Goal: Task Accomplishment & Management: Manage account settings

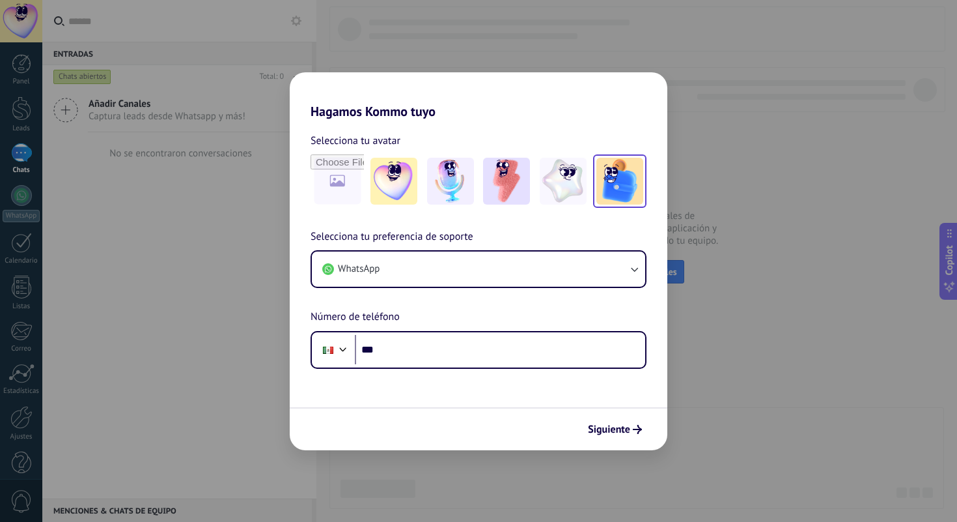
click at [600, 186] on img at bounding box center [619, 181] width 47 height 47
click at [343, 186] on input "file" at bounding box center [337, 181] width 51 height 51
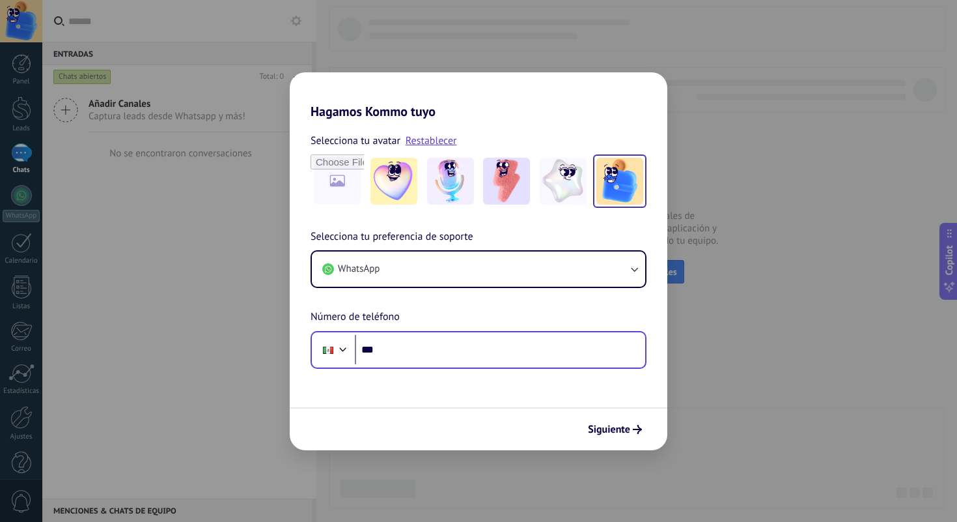
click at [466, 367] on div "Phone ***" at bounding box center [479, 350] width 336 height 38
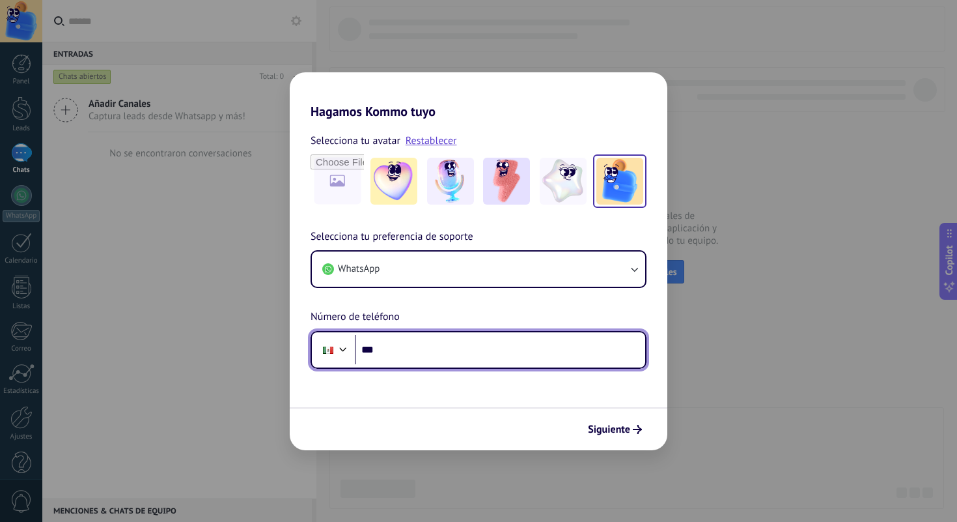
click at [466, 361] on input "***" at bounding box center [500, 350] width 290 height 30
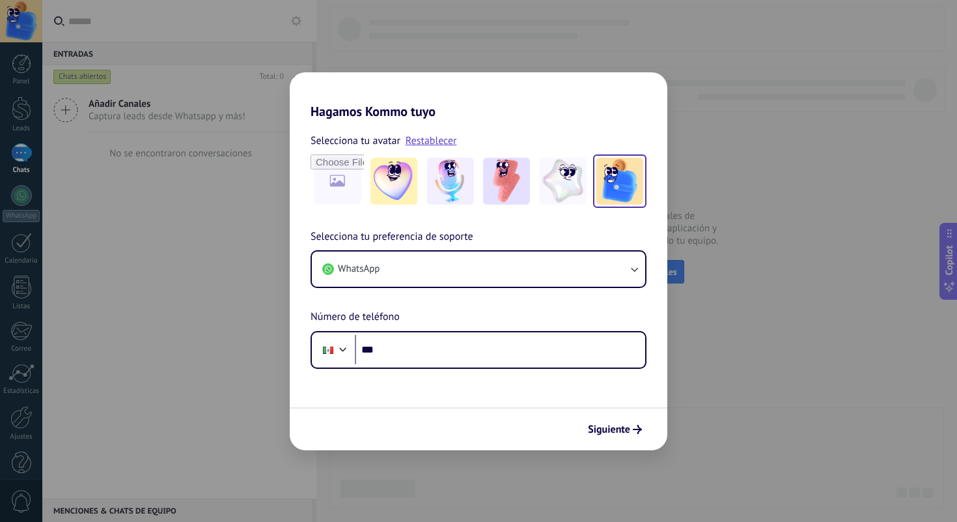
click at [479, 287] on div "WhatsApp" at bounding box center [479, 269] width 336 height 38
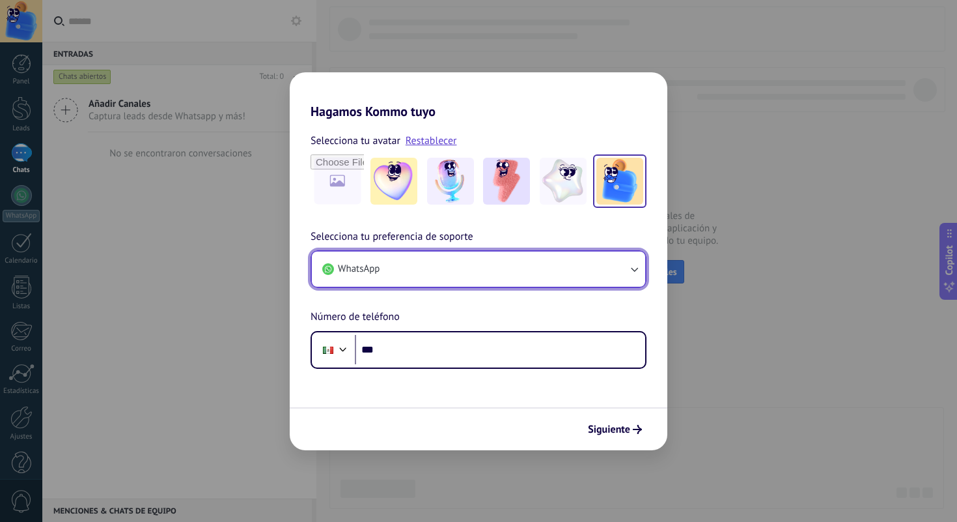
click at [481, 273] on button "WhatsApp" at bounding box center [478, 268] width 333 height 35
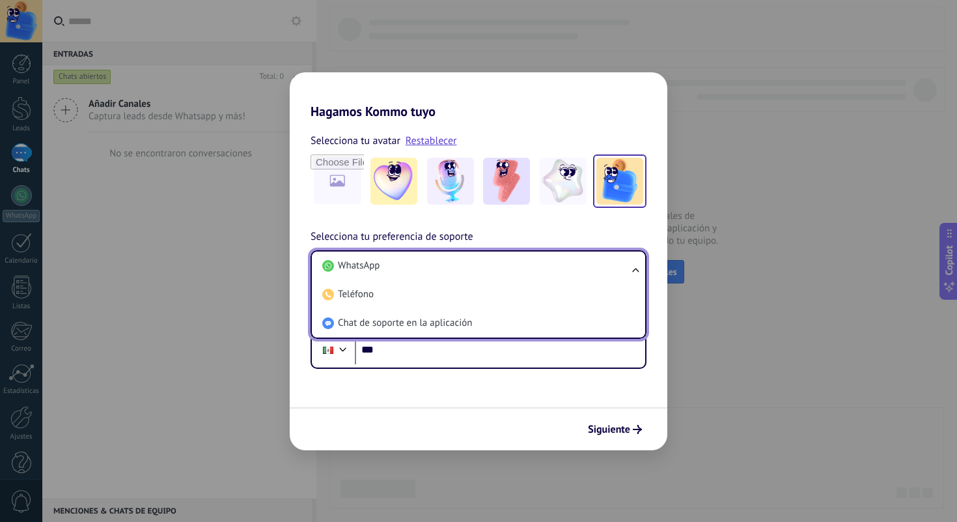
click at [481, 273] on li "WhatsApp" at bounding box center [476, 265] width 318 height 29
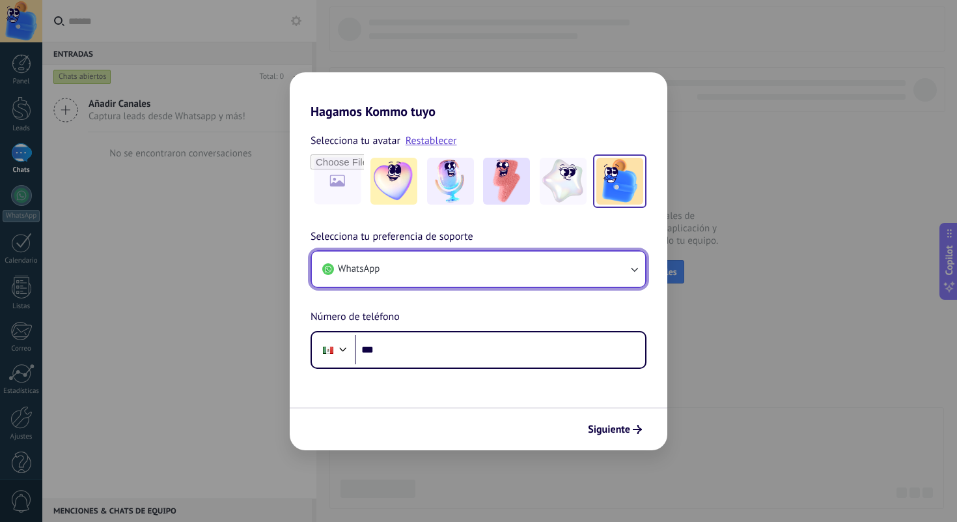
click at [481, 273] on button "WhatsApp" at bounding box center [478, 268] width 333 height 35
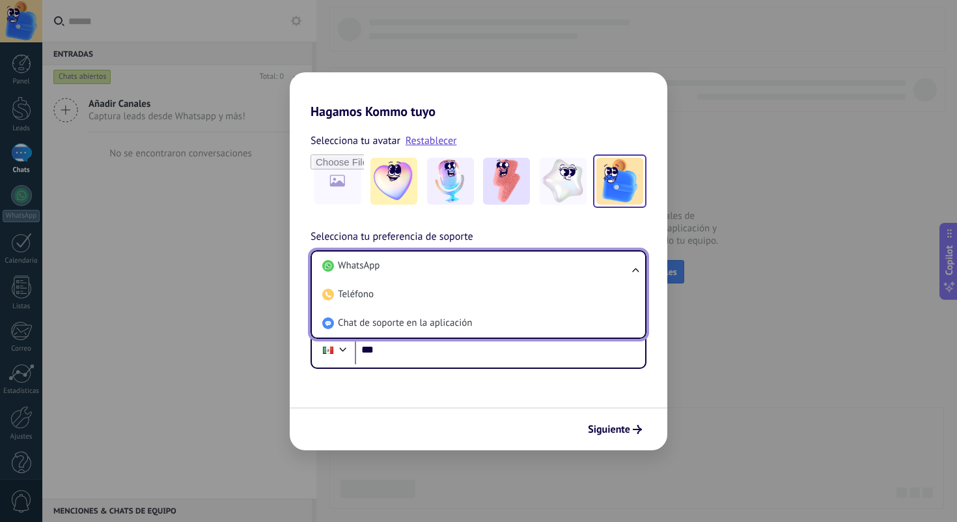
click at [481, 273] on li "WhatsApp" at bounding box center [476, 265] width 318 height 29
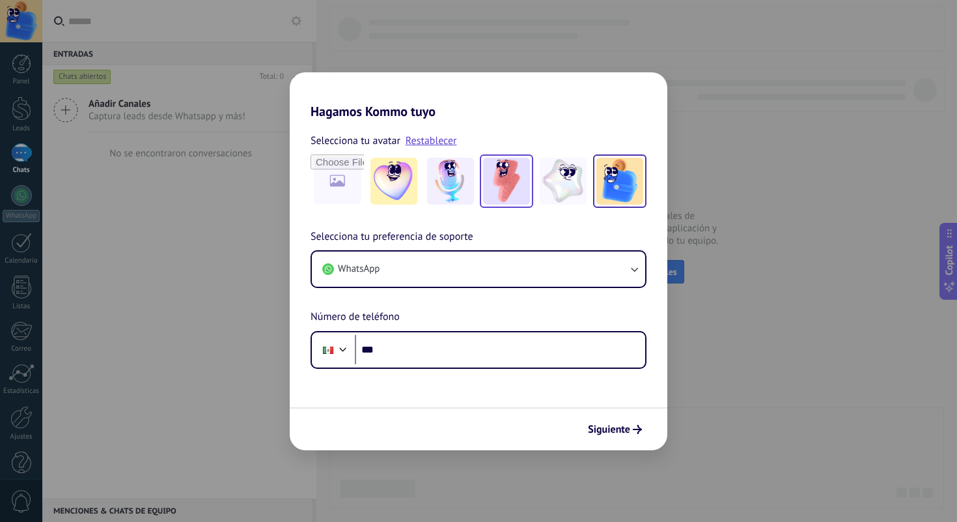
click at [518, 165] on img at bounding box center [506, 181] width 47 height 47
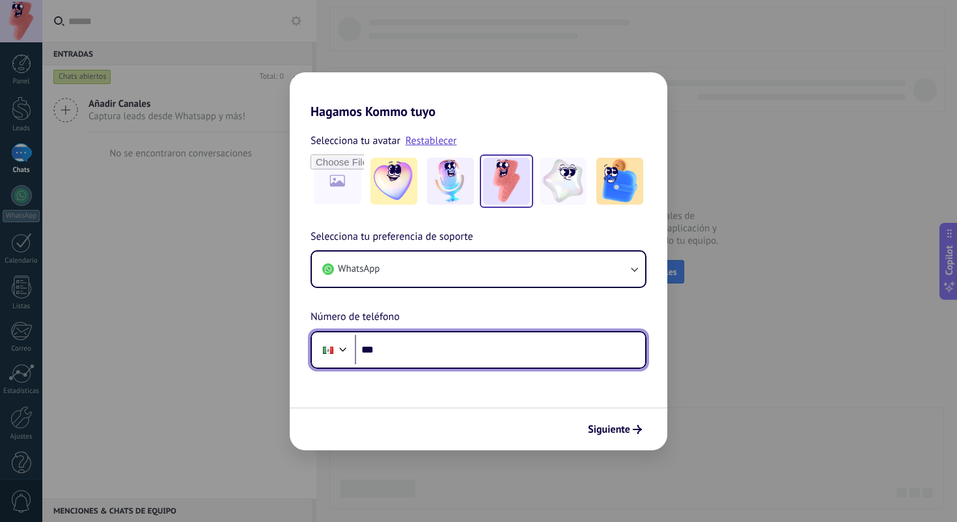
click at [461, 355] on input "***" at bounding box center [500, 350] width 290 height 30
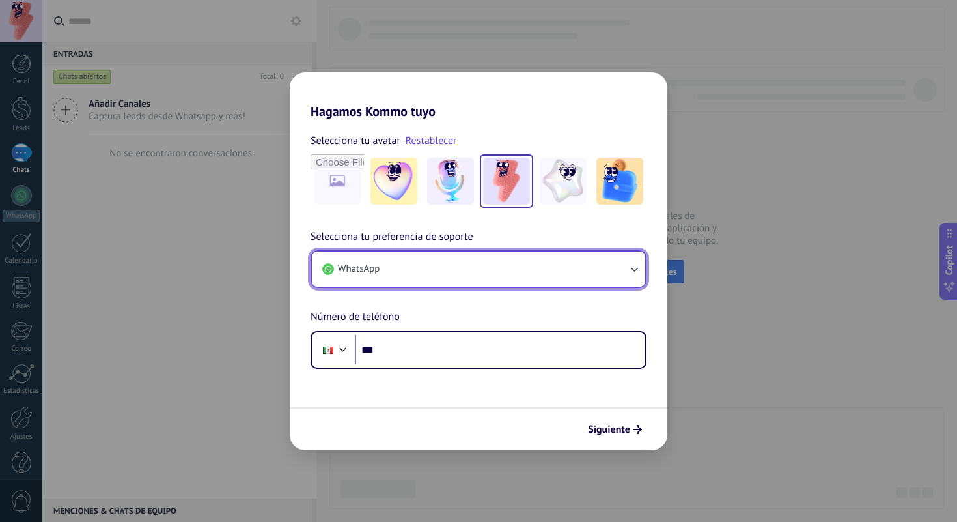
click at [482, 266] on button "WhatsApp" at bounding box center [478, 268] width 333 height 35
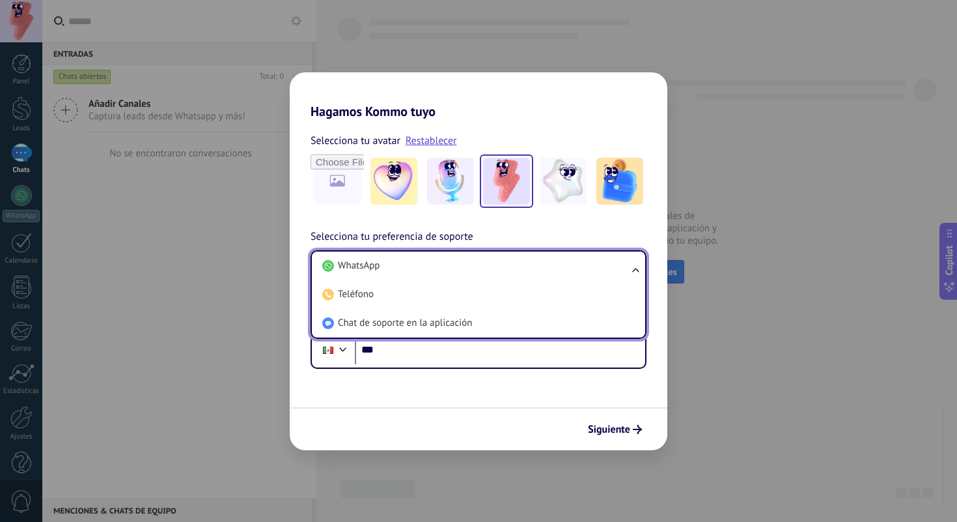
click at [482, 266] on li "WhatsApp" at bounding box center [476, 265] width 318 height 29
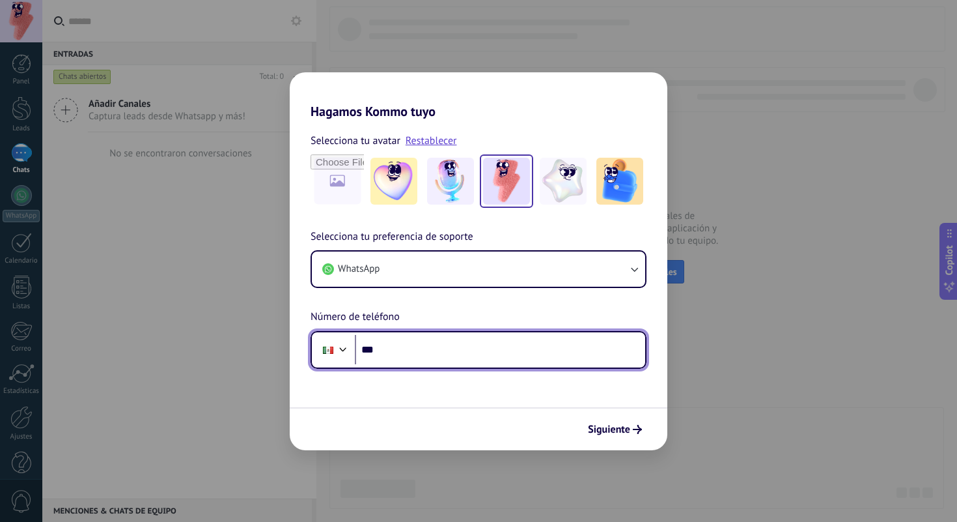
click at [481, 354] on input "***" at bounding box center [500, 350] width 290 height 30
paste input "**********"
type input "**********"
paste input "**********"
type input "**********"
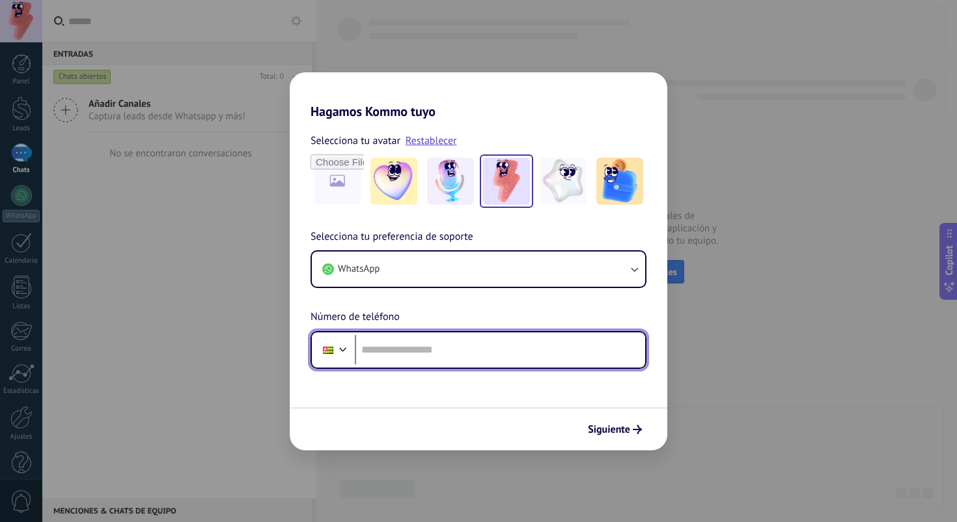
click at [345, 352] on div at bounding box center [343, 348] width 16 height 16
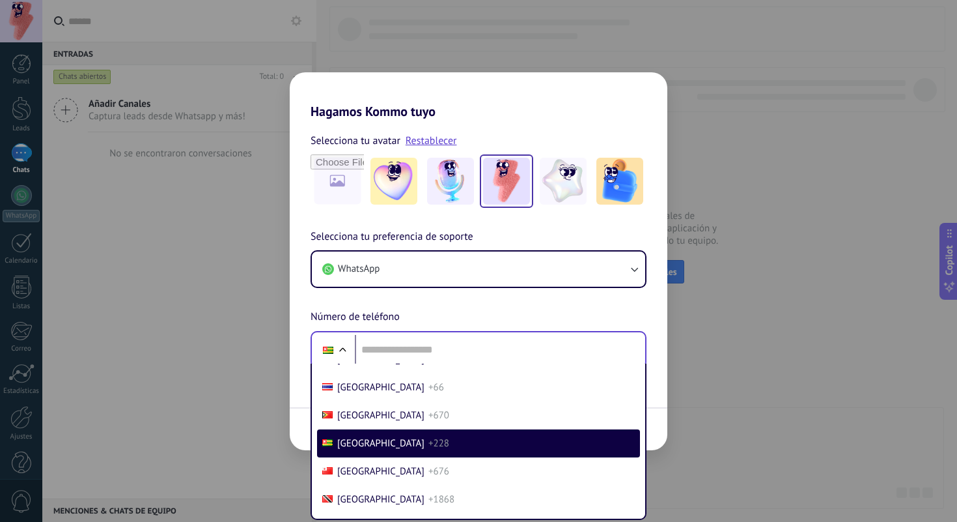
scroll to position [3363, 0]
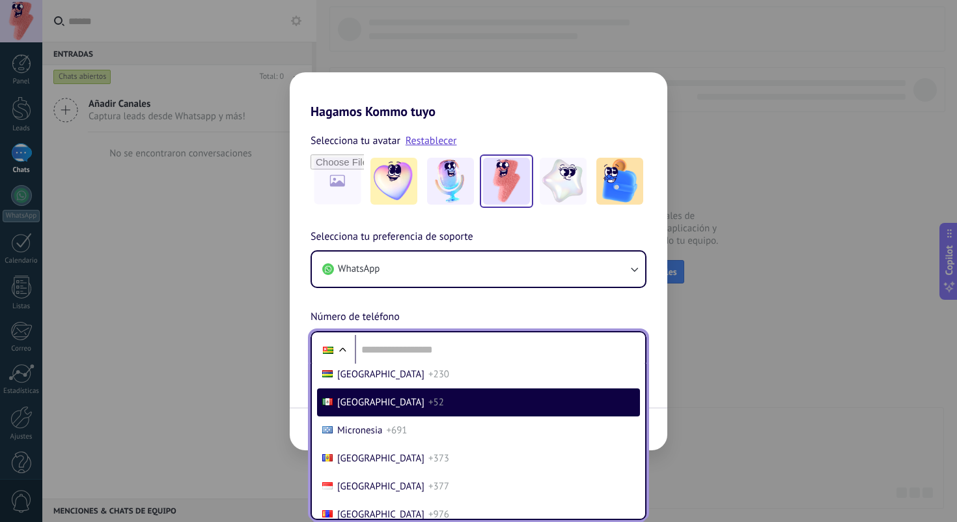
click at [428, 408] on span "+52" at bounding box center [436, 402] width 16 height 12
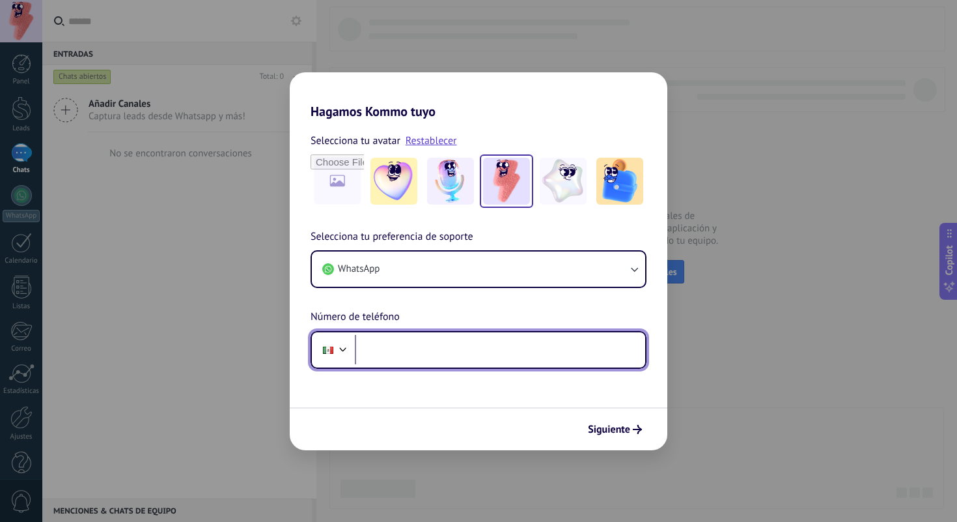
click at [416, 359] on input "tel" at bounding box center [500, 350] width 290 height 30
paste input "**********"
type input "**********"
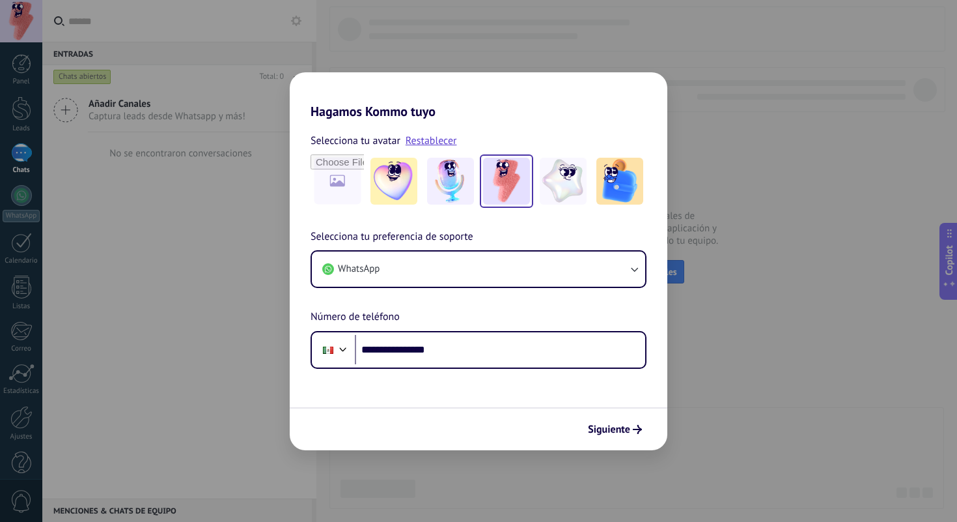
click at [429, 393] on form "**********" at bounding box center [479, 284] width 378 height 331
click at [337, 175] on input "file" at bounding box center [337, 181] width 51 height 51
type input "**********"
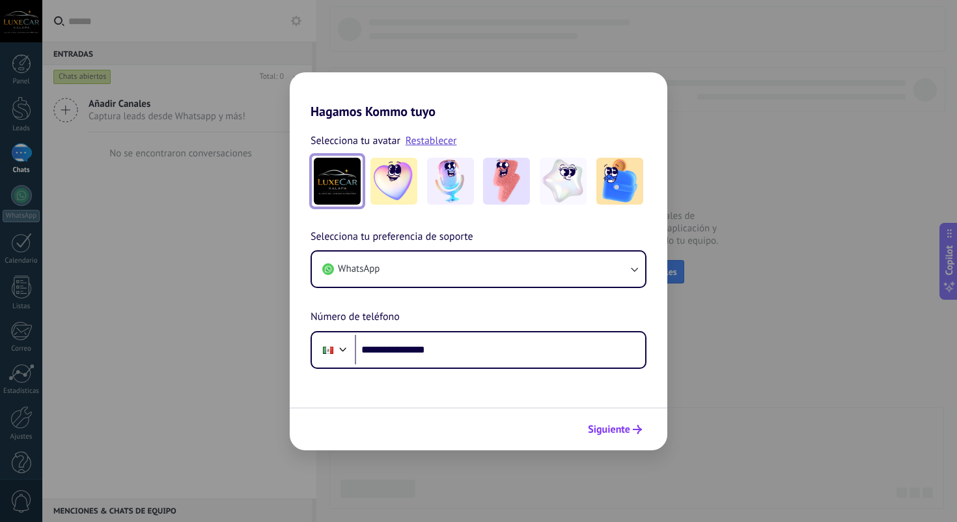
click at [604, 420] on button "Siguiente" at bounding box center [615, 429] width 66 height 22
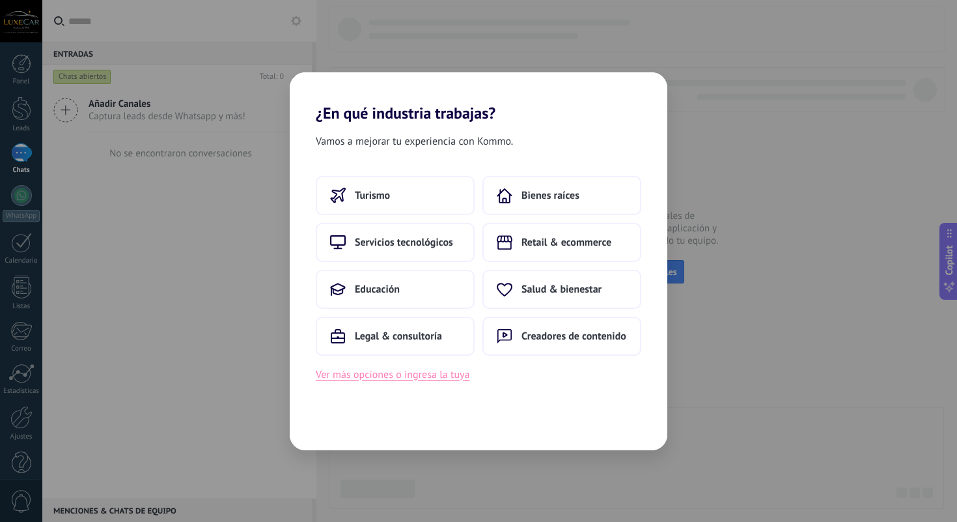
click at [451, 378] on button "Ver más opciones o ingresa la tuya" at bounding box center [393, 374] width 154 height 17
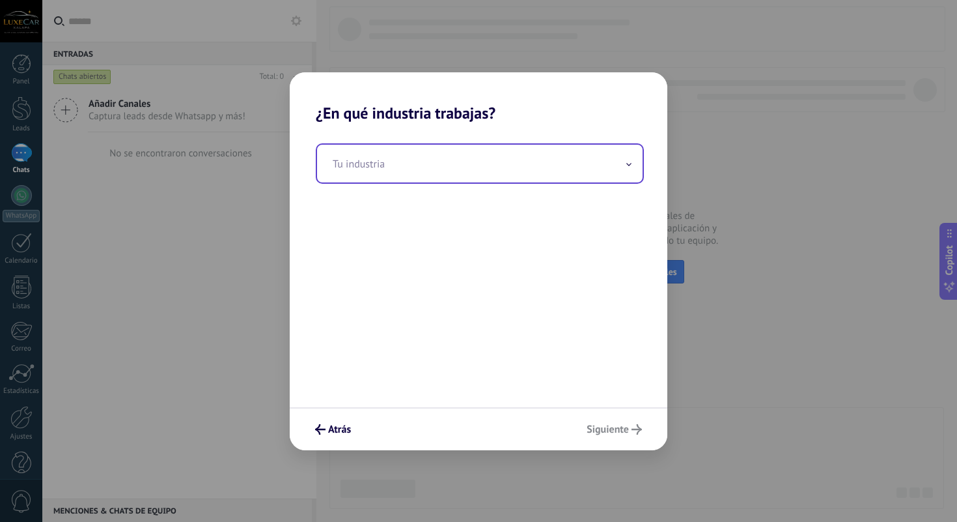
click at [464, 152] on input "text" at bounding box center [480, 164] width 326 height 38
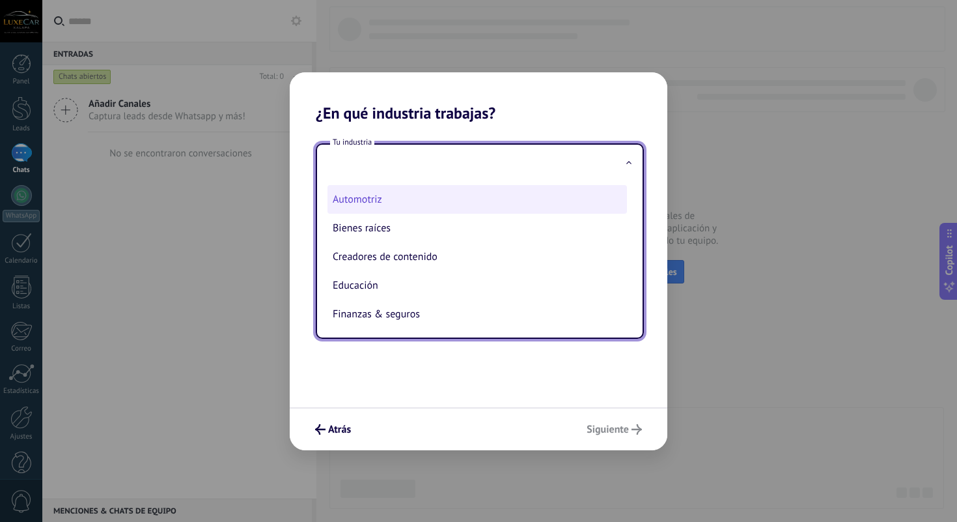
click at [449, 191] on li "Automotriz" at bounding box center [478, 199] width 300 height 29
type input "**********"
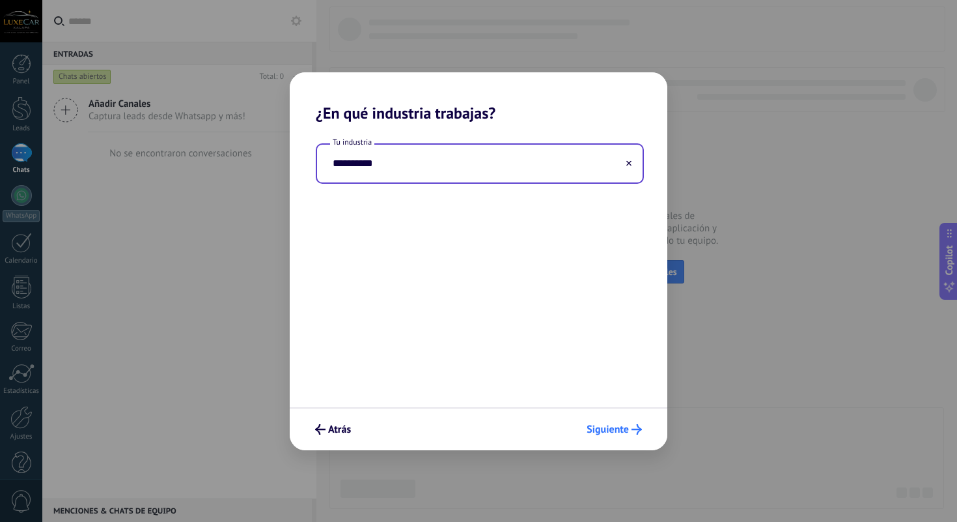
click at [591, 425] on span "Siguiente" at bounding box center [608, 429] width 42 height 9
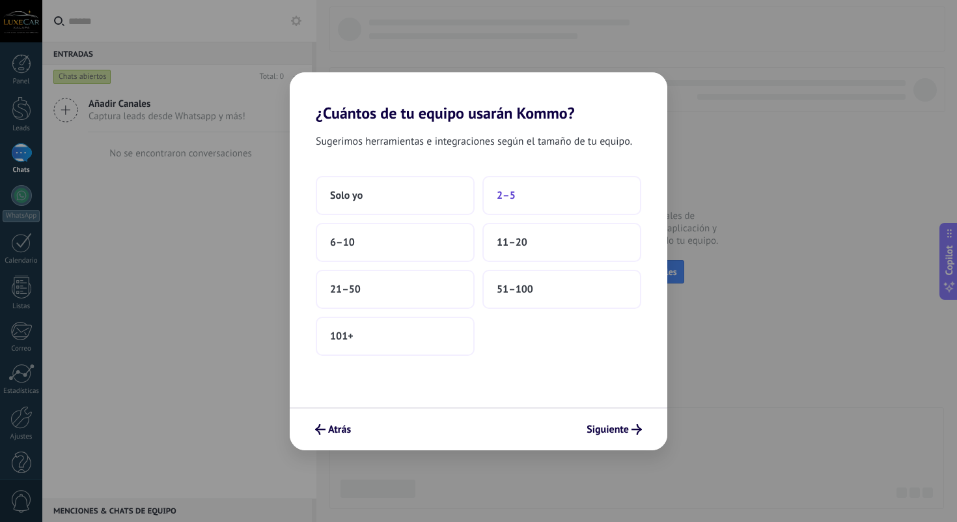
click at [522, 193] on button "2–5" at bounding box center [562, 195] width 159 height 39
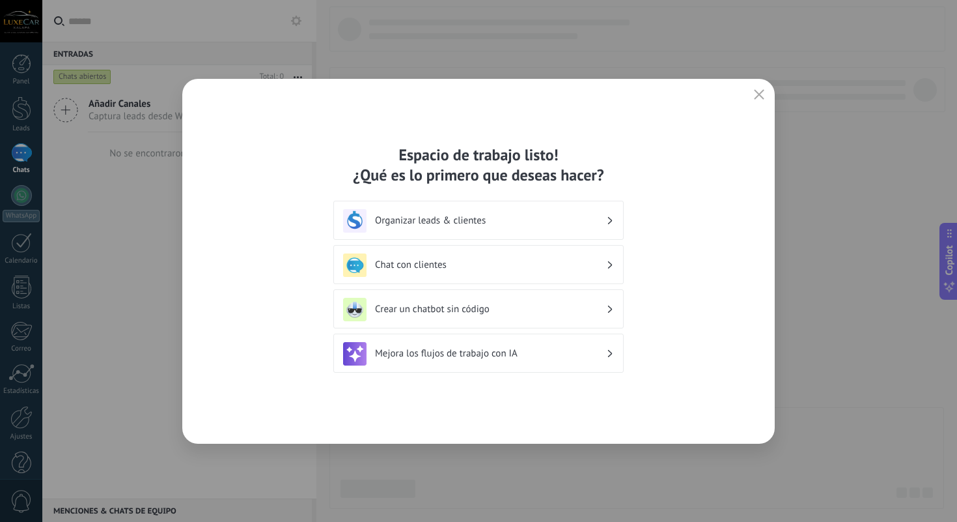
click at [520, 218] on h3 "Organizar leads & clientes" at bounding box center [490, 220] width 231 height 12
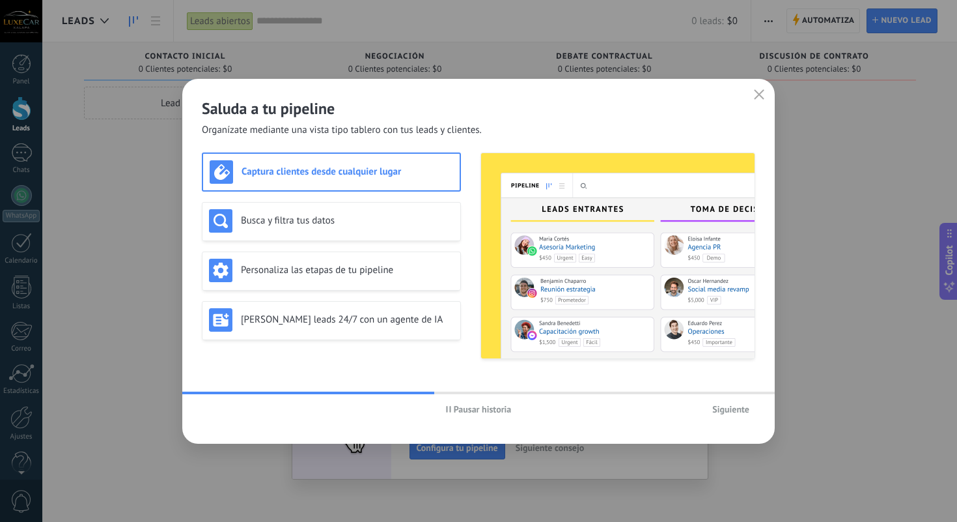
click at [729, 409] on span "Siguiente" at bounding box center [730, 408] width 37 height 9
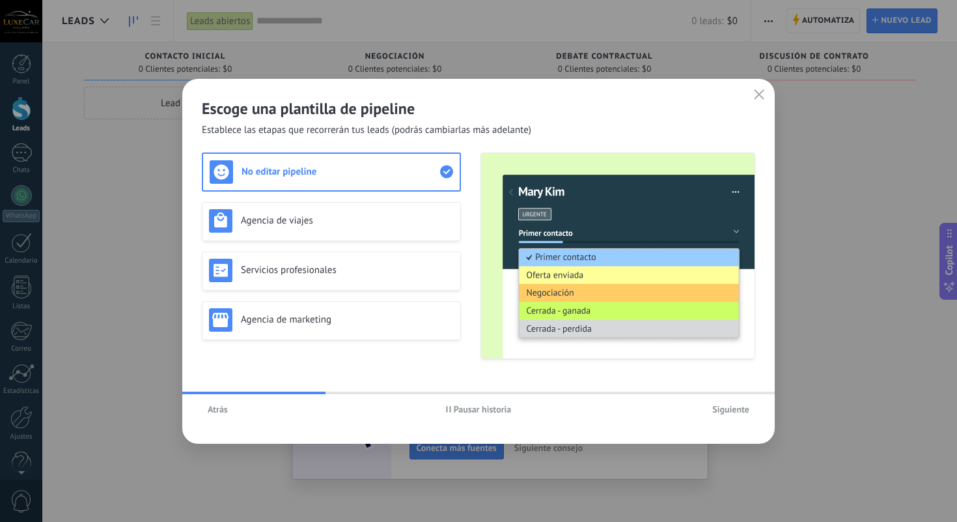
click at [729, 409] on span "Siguiente" at bounding box center [730, 408] width 37 height 9
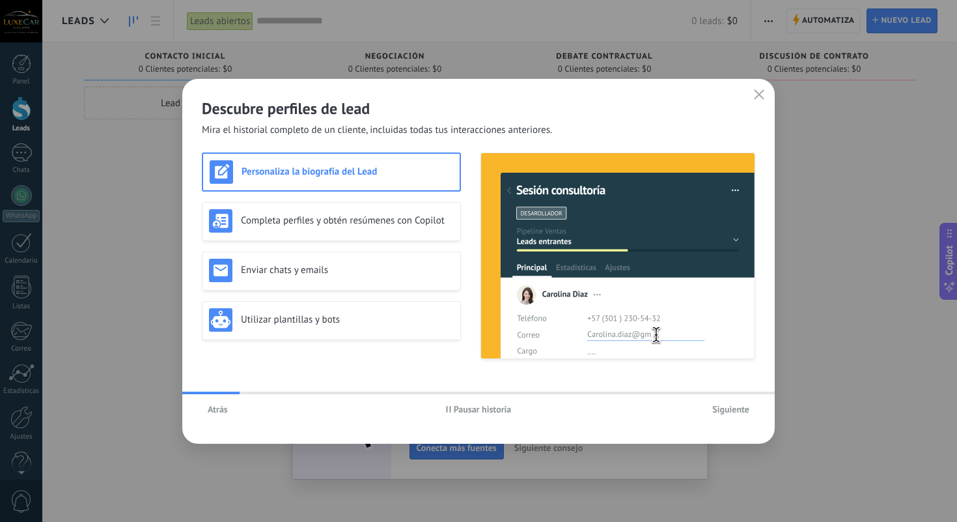
click at [729, 409] on span "Siguiente" at bounding box center [730, 408] width 37 height 9
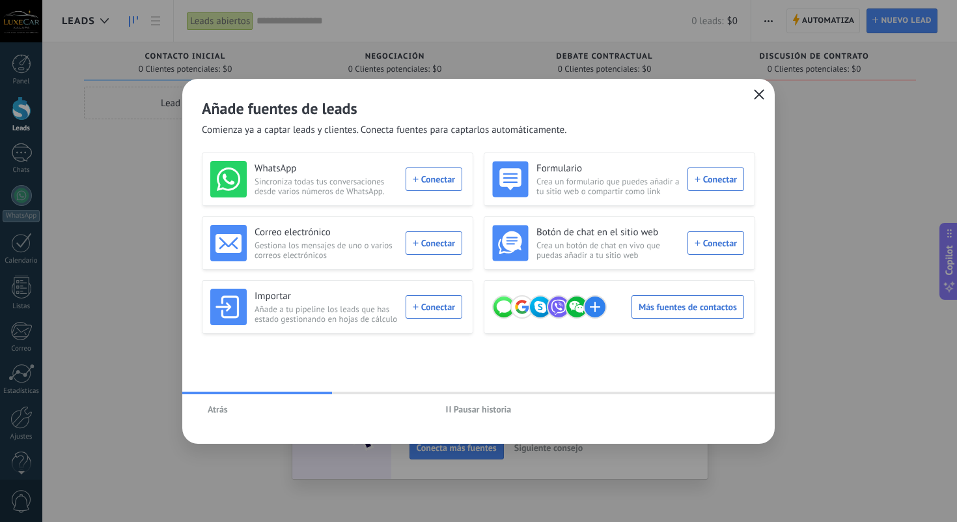
click at [755, 94] on icon "button" at bounding box center [759, 94] width 10 height 10
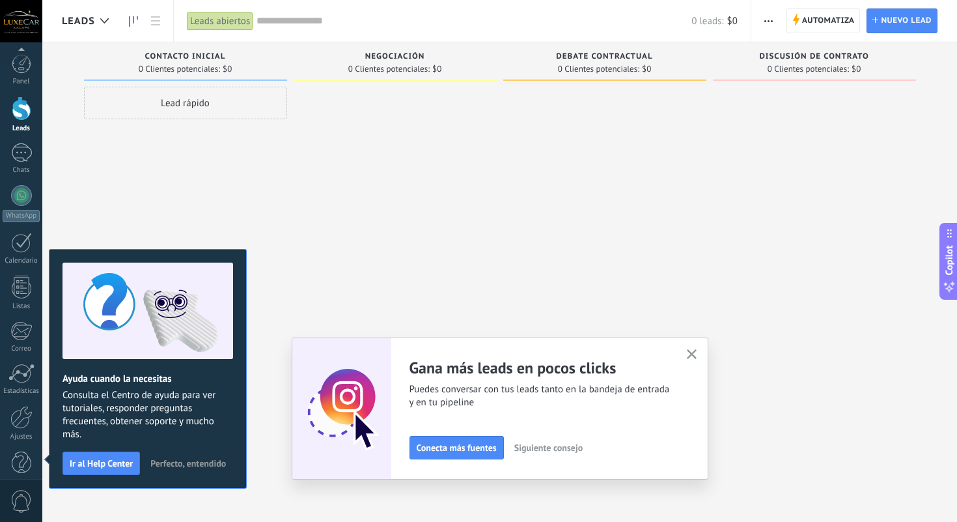
scroll to position [20, 0]
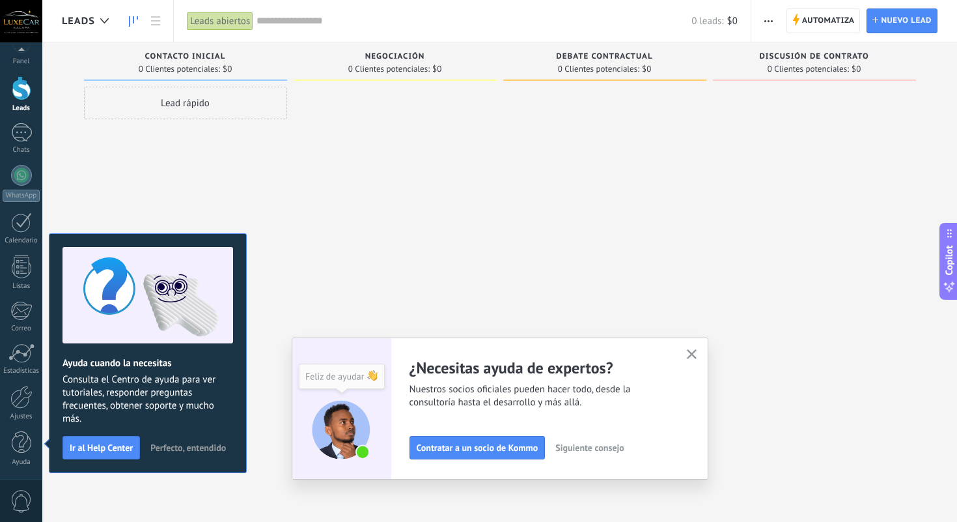
click at [693, 351] on icon "button" at bounding box center [692, 354] width 10 height 10
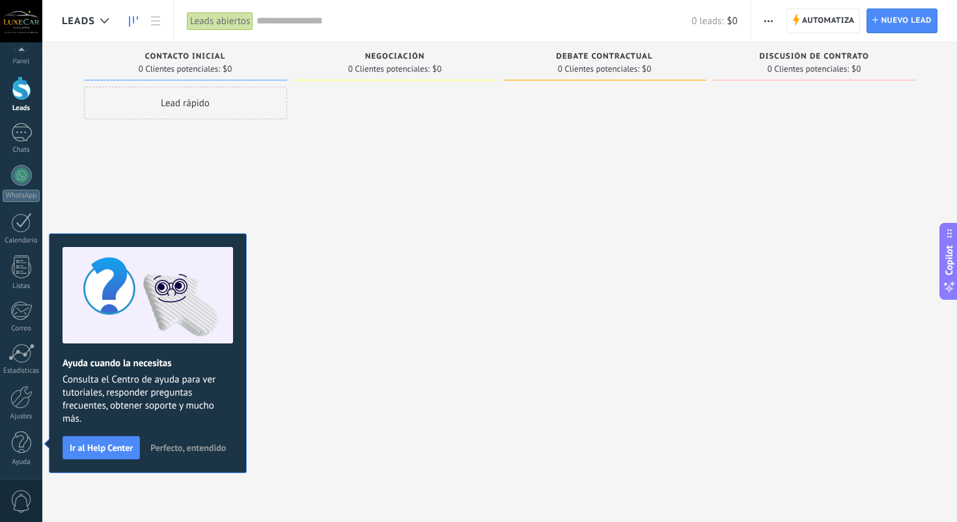
click at [209, 452] on span "Perfecto, entendido" at bounding box center [188, 447] width 76 height 9
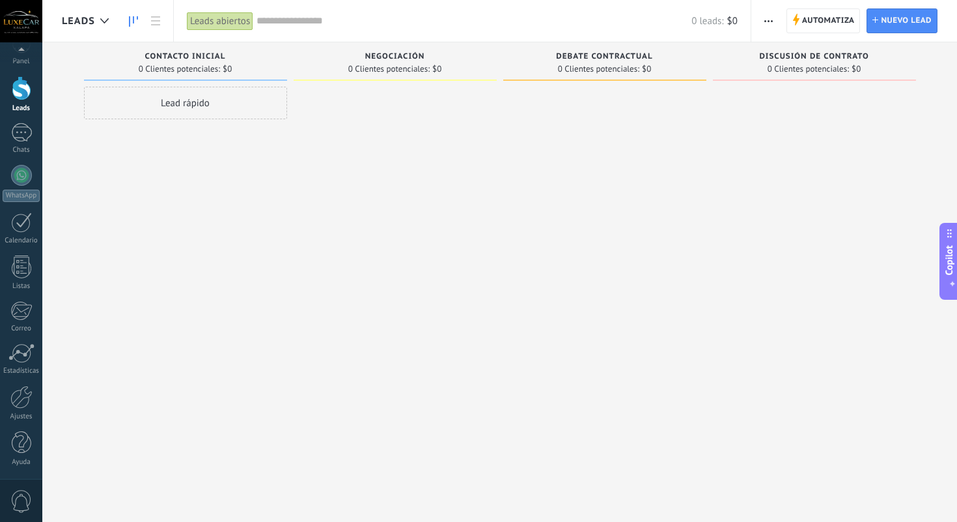
click at [309, 137] on div at bounding box center [395, 263] width 203 height 352
click at [773, 19] on button "button" at bounding box center [768, 20] width 19 height 25
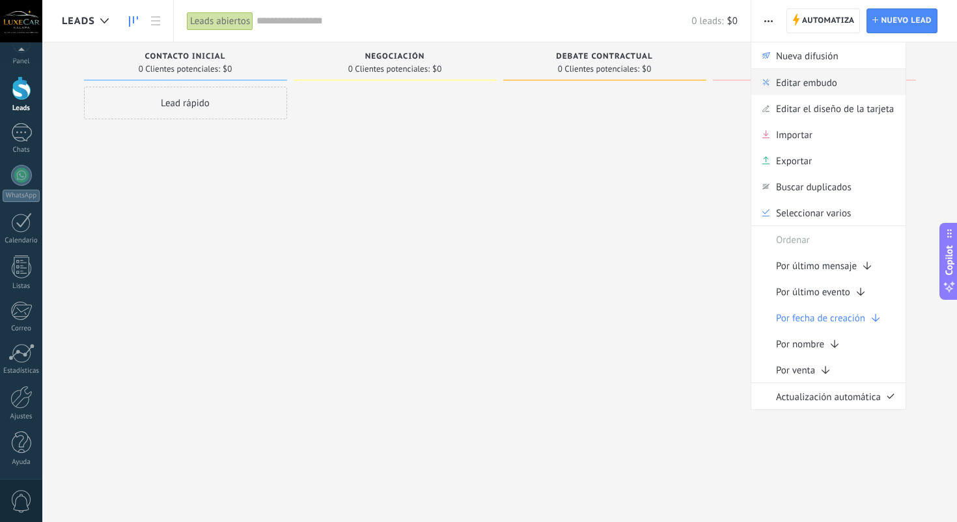
click at [798, 87] on span "Editar embudo" at bounding box center [806, 82] width 61 height 26
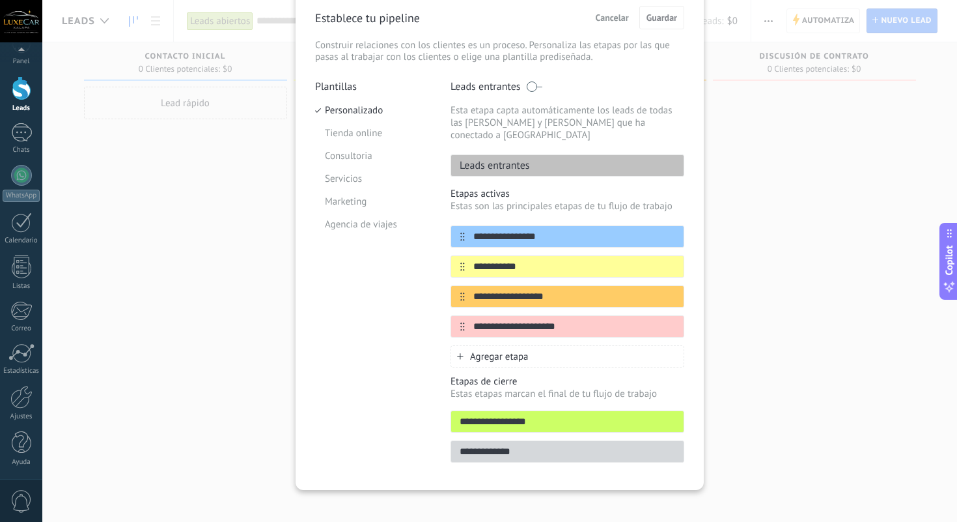
scroll to position [0, 0]
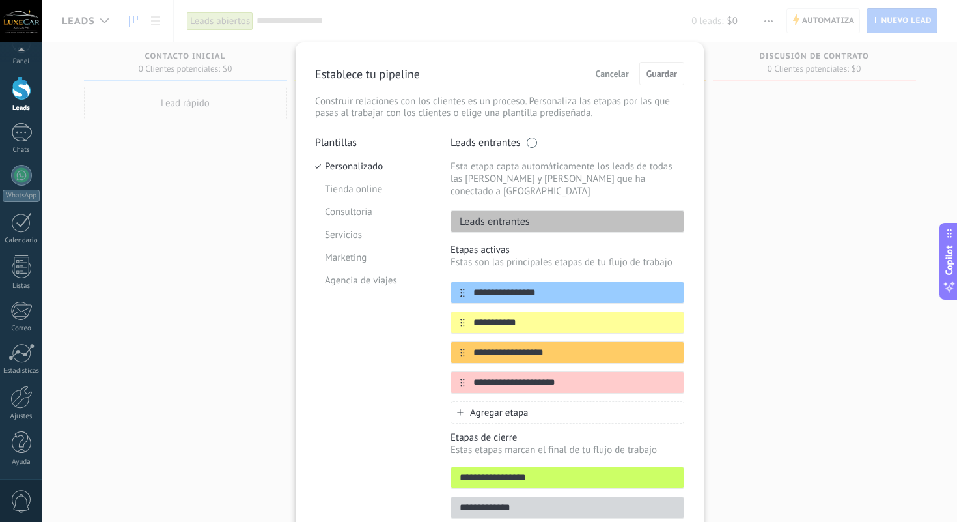
click at [611, 73] on span "Cancelar" at bounding box center [612, 73] width 33 height 9
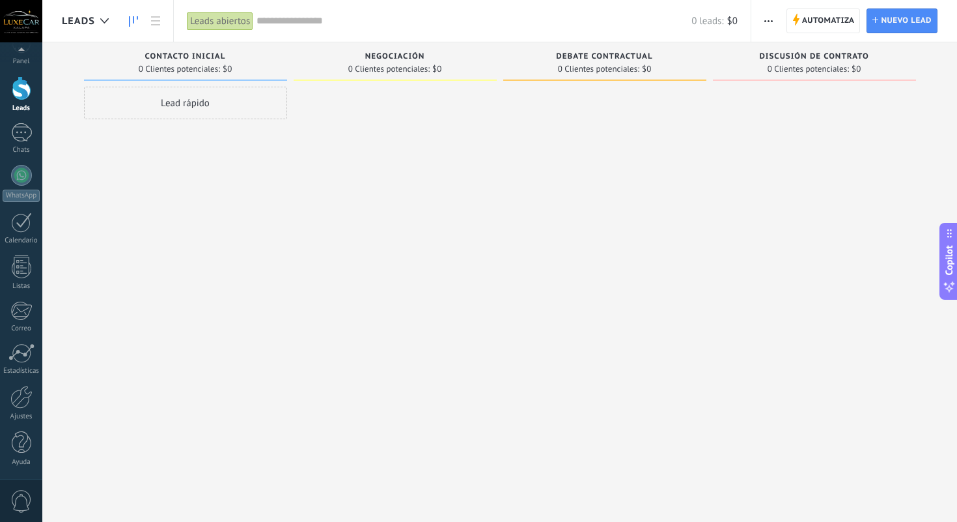
click at [264, 64] on div "0 Clientes potenciales: $0" at bounding box center [186, 68] width 190 height 11
click at [763, 22] on button "button" at bounding box center [768, 20] width 19 height 25
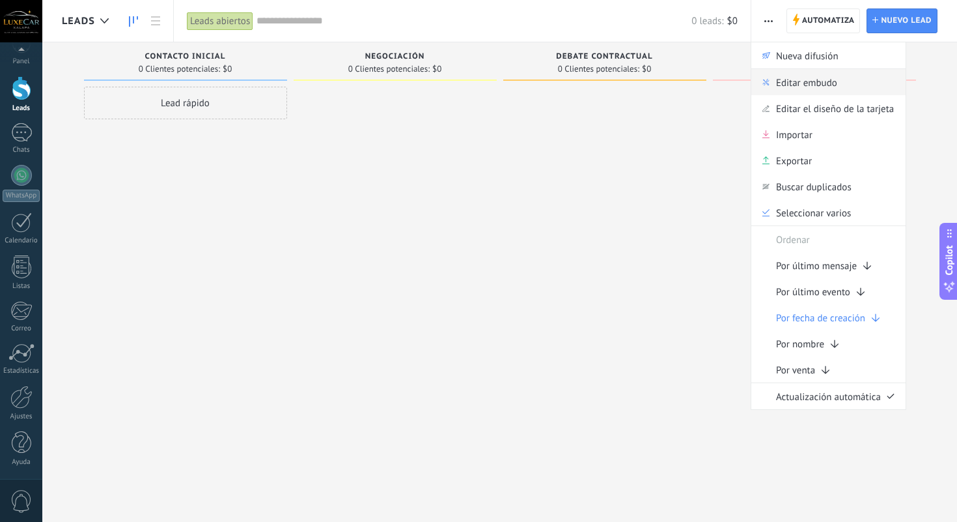
click at [788, 85] on span "Editar embudo" at bounding box center [806, 82] width 61 height 26
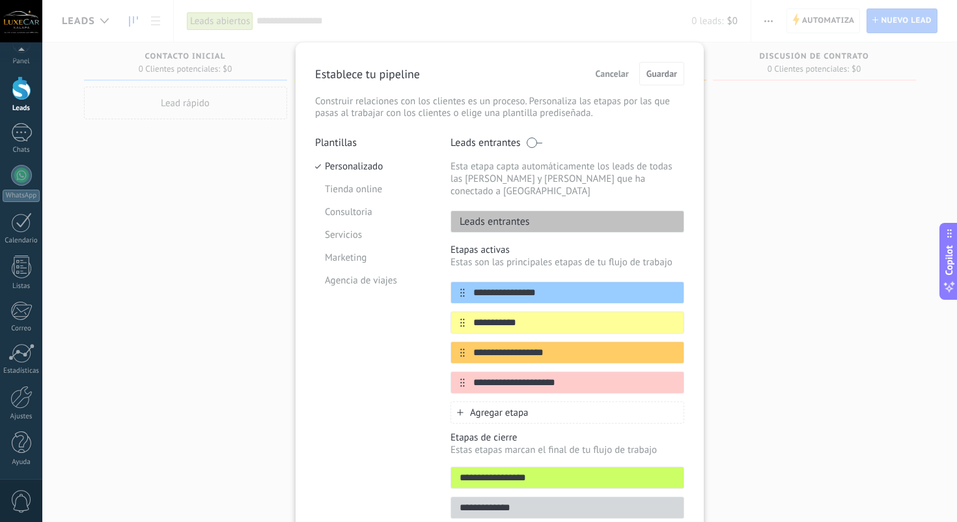
click at [574, 210] on div "Leads entrantes" at bounding box center [568, 221] width 234 height 22
click at [611, 72] on span "Cancelar" at bounding box center [612, 73] width 33 height 9
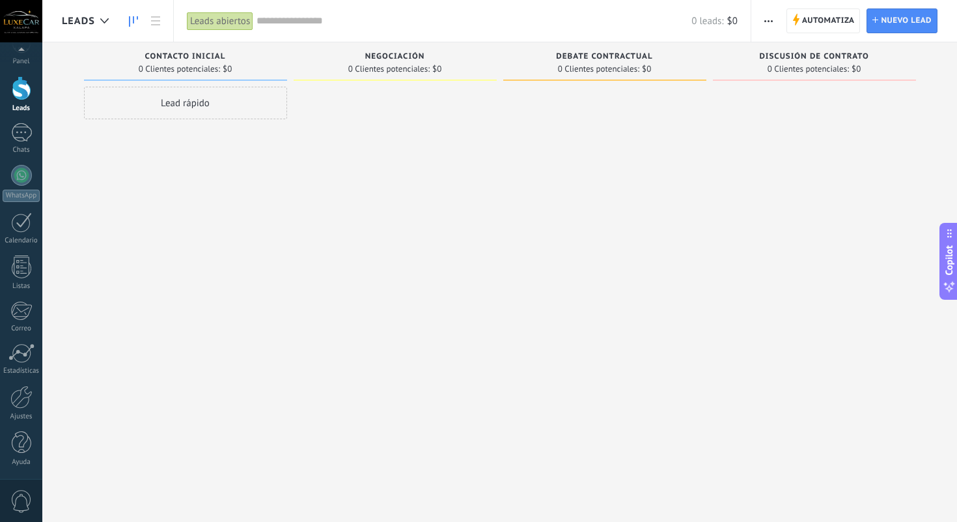
click at [230, 25] on div "Leads abiertos" at bounding box center [220, 21] width 66 height 19
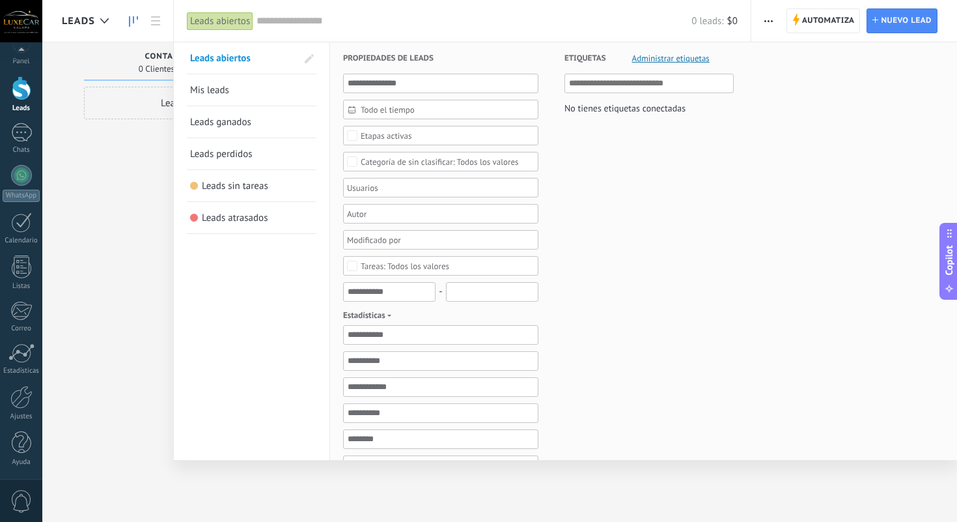
click at [230, 25] on div "Leads abiertos" at bounding box center [220, 21] width 66 height 19
click at [658, 158] on div "Etiquetas Administrar etiquetas No tienes etiquetas conectadas" at bounding box center [636, 397] width 195 height 710
click at [147, 218] on div at bounding box center [478, 261] width 957 height 522
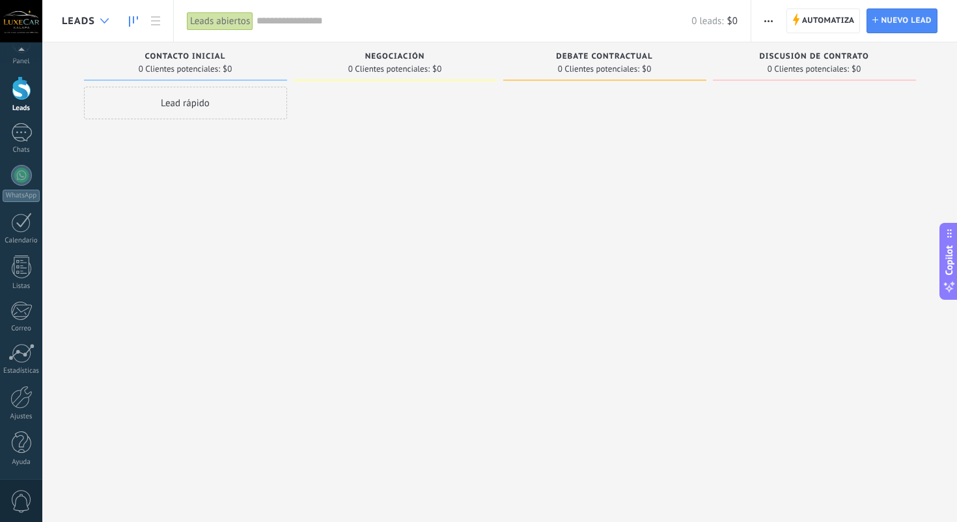
click at [108, 20] on icon at bounding box center [104, 20] width 8 height 5
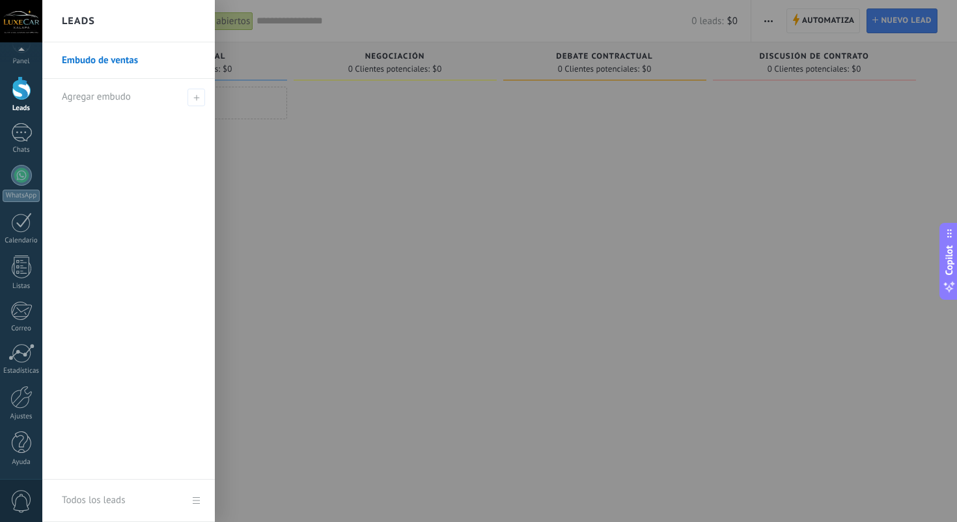
click at [338, 220] on div at bounding box center [520, 261] width 957 height 522
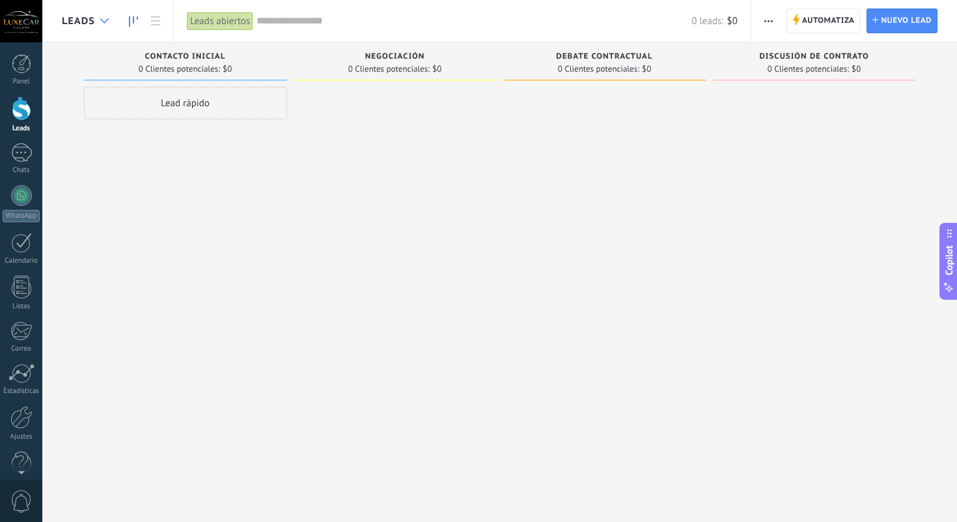
click at [101, 24] on div at bounding box center [104, 20] width 21 height 25
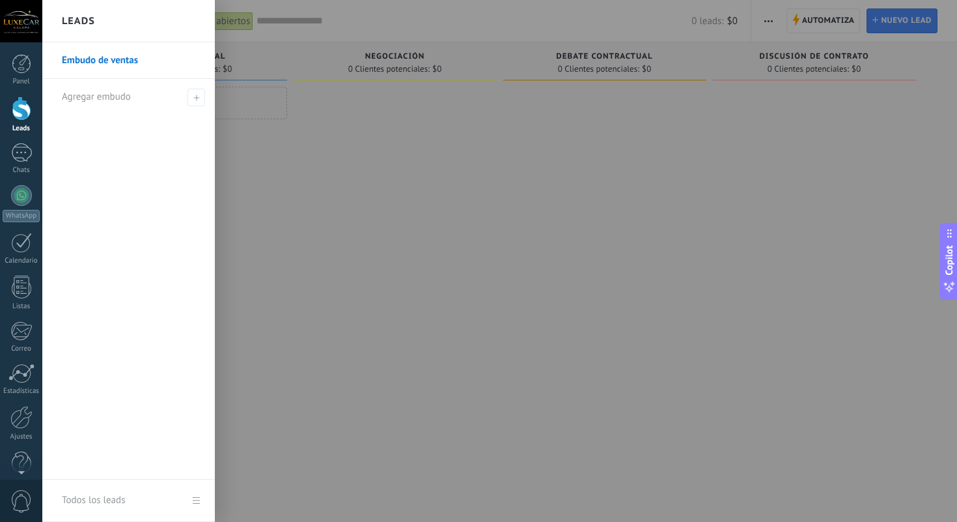
click at [319, 205] on div at bounding box center [520, 261] width 957 height 522
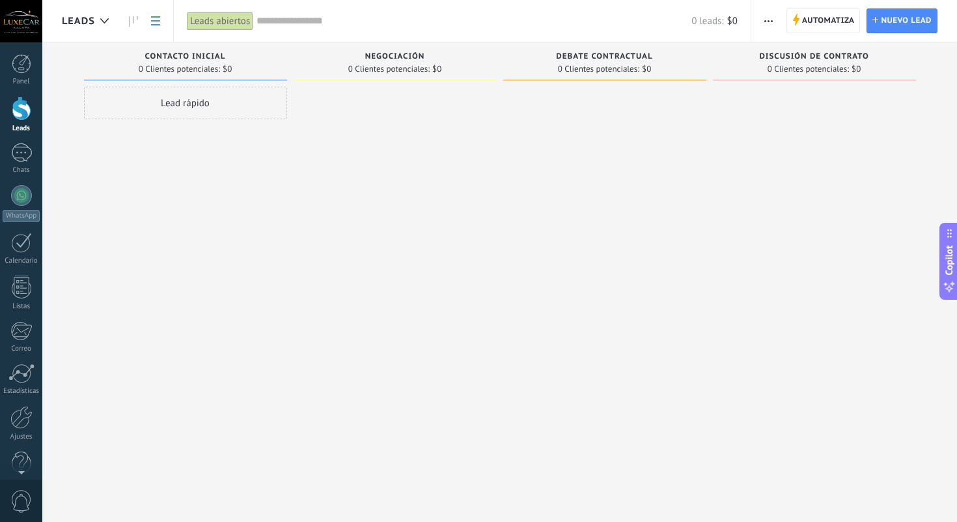
click at [159, 27] on link at bounding box center [156, 20] width 22 height 25
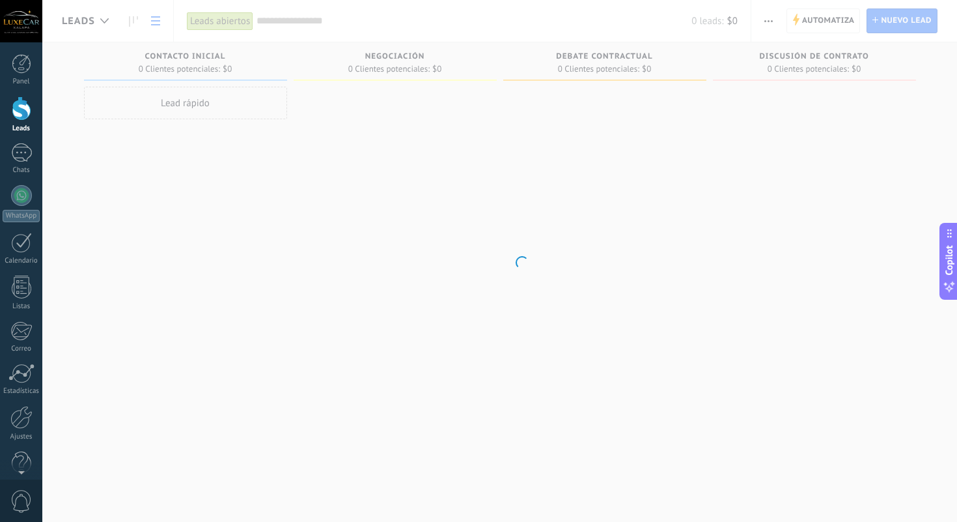
click at [154, 21] on body ".abecls-1,.abecls-2{fill-rule:evenodd}.abecls-2{fill:#fff} .abhcls-1{fill:none}…" at bounding box center [478, 261] width 957 height 522
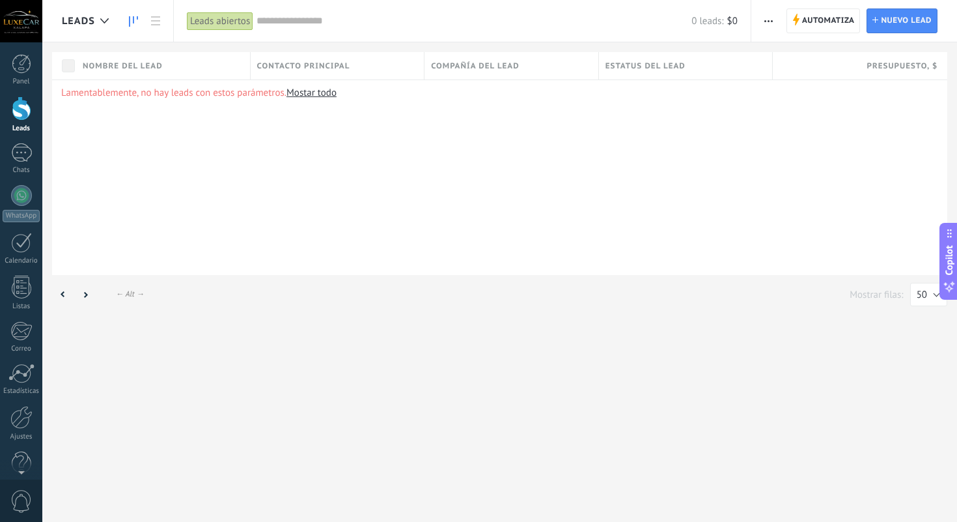
click at [134, 23] on icon at bounding box center [133, 21] width 9 height 10
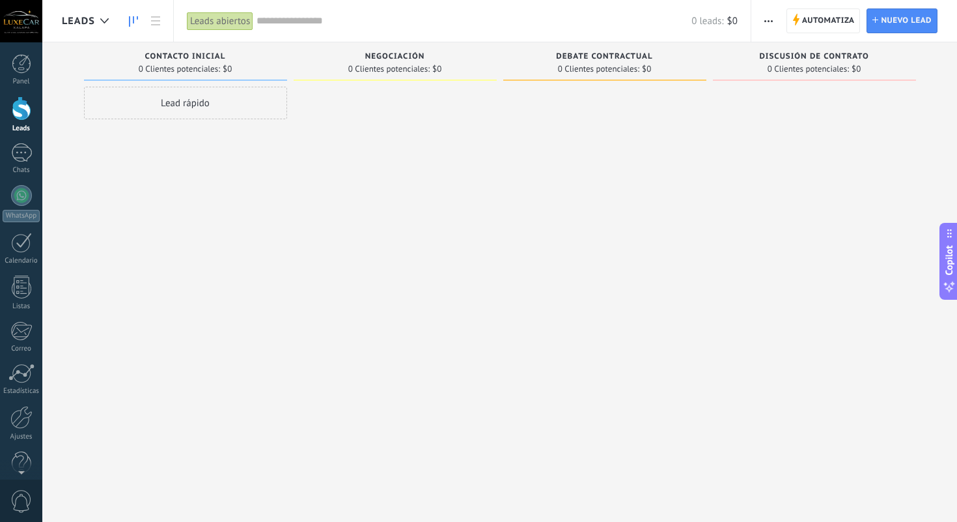
click at [338, 64] on div "0 Clientes potenciales: $0" at bounding box center [395, 68] width 190 height 11
drag, startPoint x: 298, startPoint y: 66, endPoint x: 268, endPoint y: 61, distance: 31.2
click at [268, 61] on div "Leads Entrantes Solicitudes: [PHONE_NUMBER] Contacto inicial 0 Clientes potenci…" at bounding box center [509, 240] width 895 height 396
click at [766, 19] on span "button" at bounding box center [768, 20] width 8 height 25
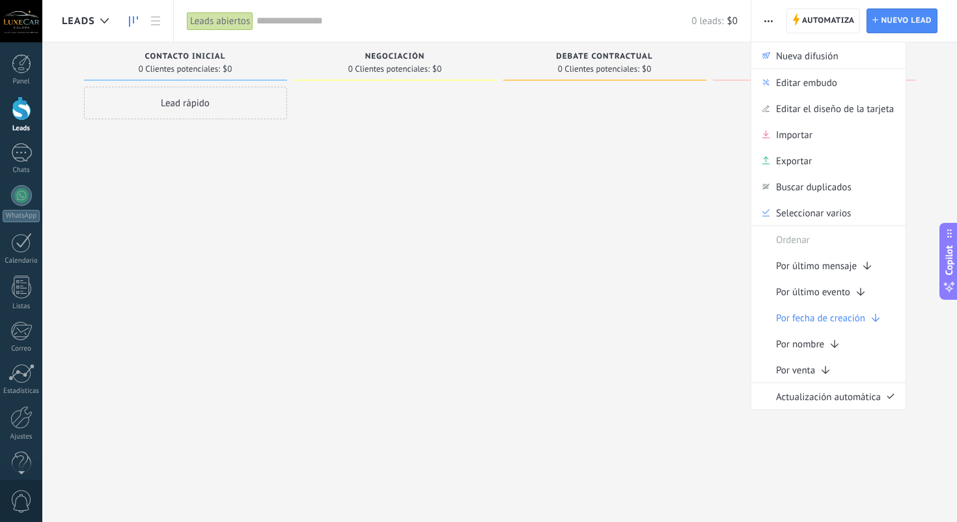
click at [766, 19] on span "button" at bounding box center [768, 20] width 8 height 25
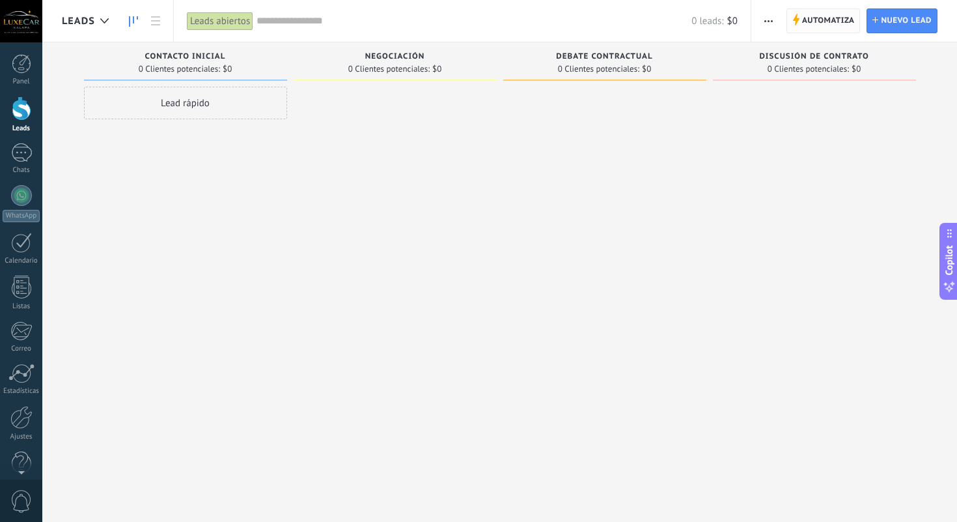
click at [828, 21] on span "Automatiza" at bounding box center [828, 20] width 53 height 23
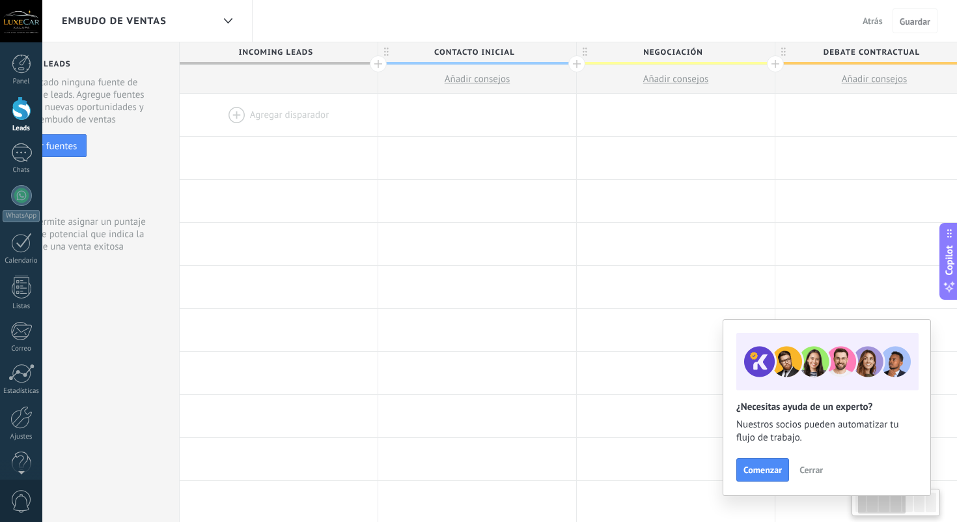
scroll to position [0, 77]
click at [575, 61] on span "Negociación" at bounding box center [668, 52] width 191 height 20
click at [570, 63] on div at bounding box center [573, 63] width 17 height 17
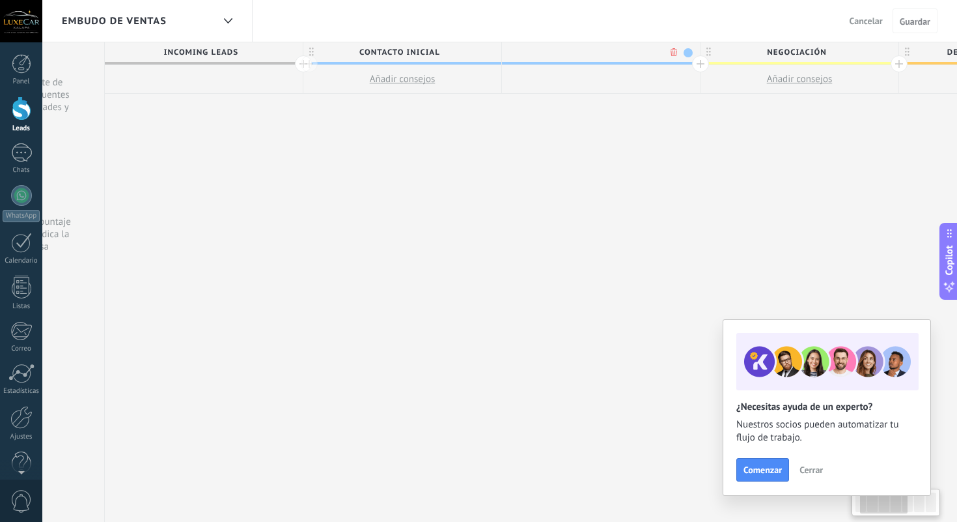
scroll to position [0, 173]
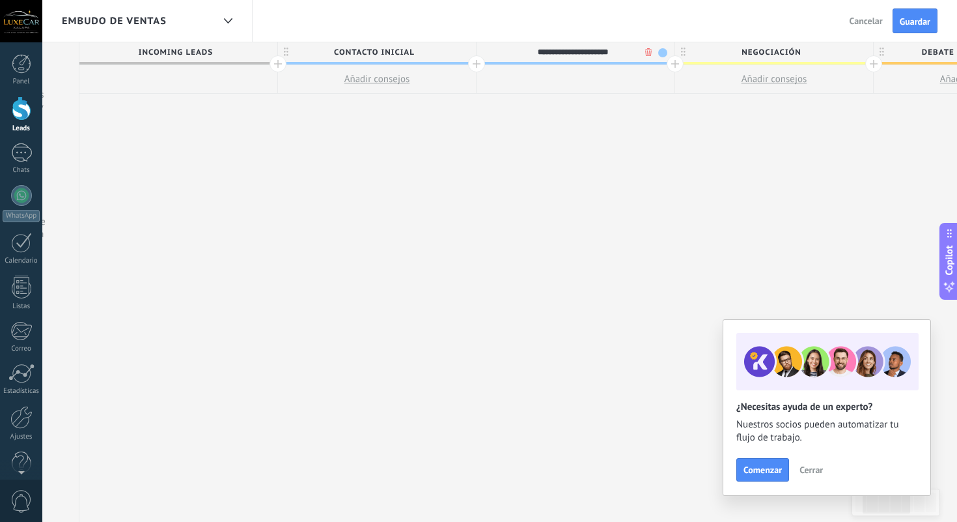
type input "**********"
click at [652, 52] on span "ATENCIÓN PERSONALIZADA" at bounding box center [572, 52] width 191 height 20
click at [662, 52] on span at bounding box center [662, 52] width 9 height 9
click at [671, 85] on span at bounding box center [674, 91] width 12 height 12
click at [900, 18] on span "Guardar" at bounding box center [915, 21] width 31 height 9
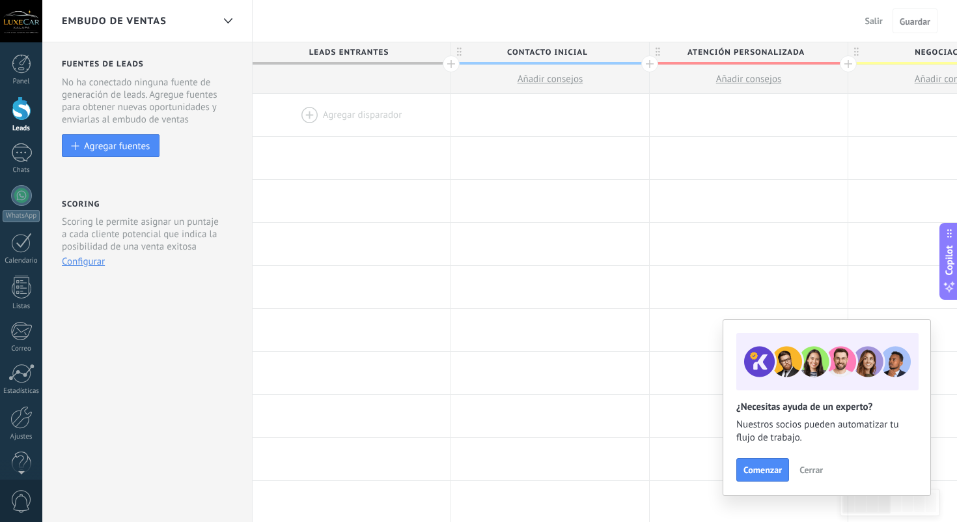
click at [379, 49] on span "Leads Entrantes" at bounding box center [348, 52] width 191 height 20
click at [399, 52] on span "Leads Entrantes" at bounding box center [348, 52] width 191 height 20
click at [374, 53] on span "Leads Entrantes" at bounding box center [348, 52] width 191 height 20
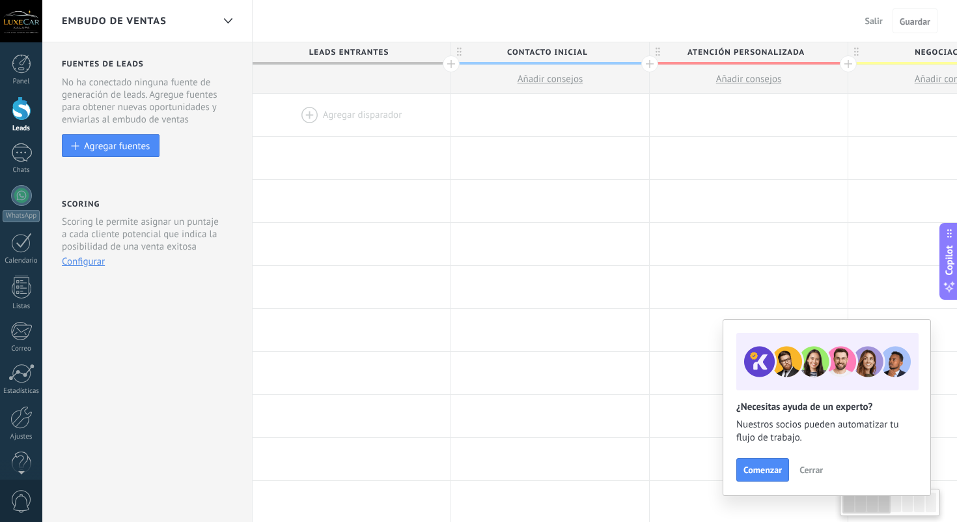
scroll to position [0, 1]
click at [374, 53] on span "Leads Entrantes" at bounding box center [347, 52] width 191 height 20
click at [497, 56] on span "Contacto inicial" at bounding box center [546, 52] width 191 height 20
click at [432, 55] on span "Leads Entrantes" at bounding box center [347, 52] width 191 height 20
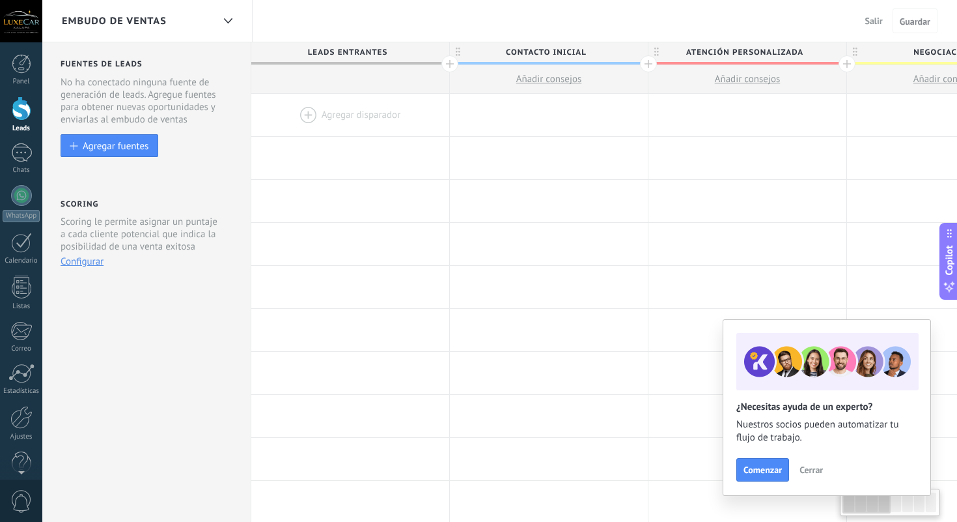
click at [400, 50] on span "Leads Entrantes" at bounding box center [346, 52] width 191 height 20
click at [378, 50] on span "Leads Entrantes" at bounding box center [346, 52] width 191 height 20
drag, startPoint x: 344, startPoint y: 50, endPoint x: 375, endPoint y: 50, distance: 30.6
click at [346, 50] on span "Leads Entrantes" at bounding box center [346, 52] width 191 height 20
click at [535, 46] on span "Contacto inicial" at bounding box center [545, 52] width 191 height 20
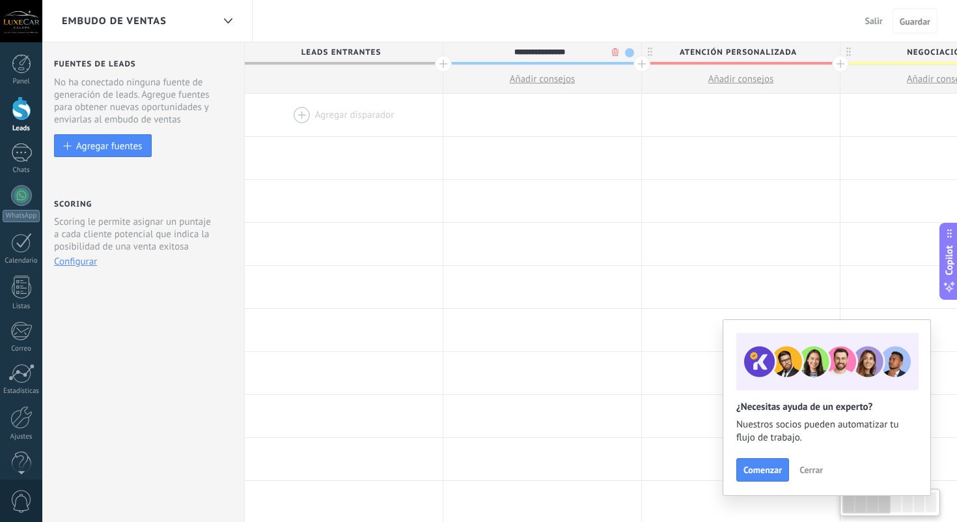
scroll to position [0, 0]
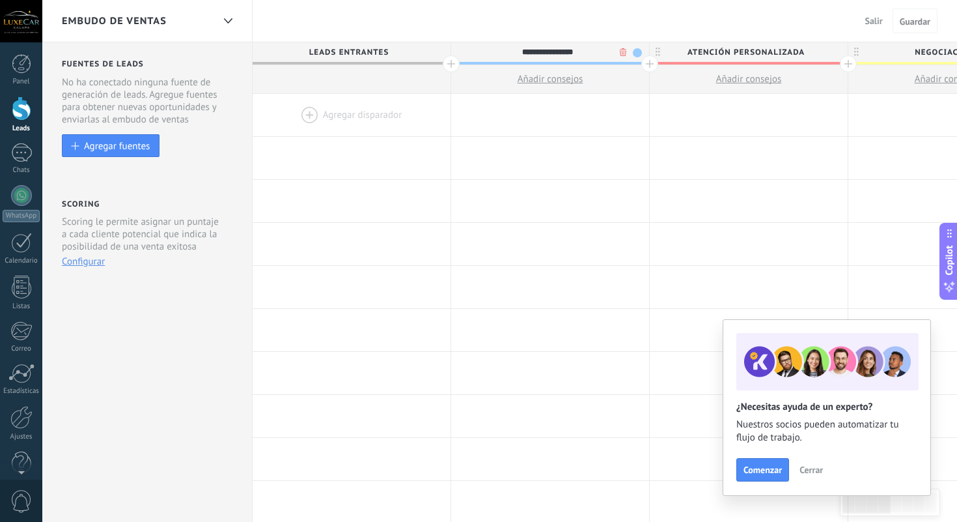
drag, startPoint x: 370, startPoint y: 49, endPoint x: 335, endPoint y: 49, distance: 34.5
click at [370, 49] on span "Leads Entrantes" at bounding box center [348, 52] width 191 height 20
click at [335, 49] on span "Leads Entrantes" at bounding box center [348, 52] width 191 height 20
click at [544, 49] on span "Contacto inicial" at bounding box center [546, 52] width 191 height 20
click at [544, 49] on input "**********" at bounding box center [547, 52] width 173 height 20
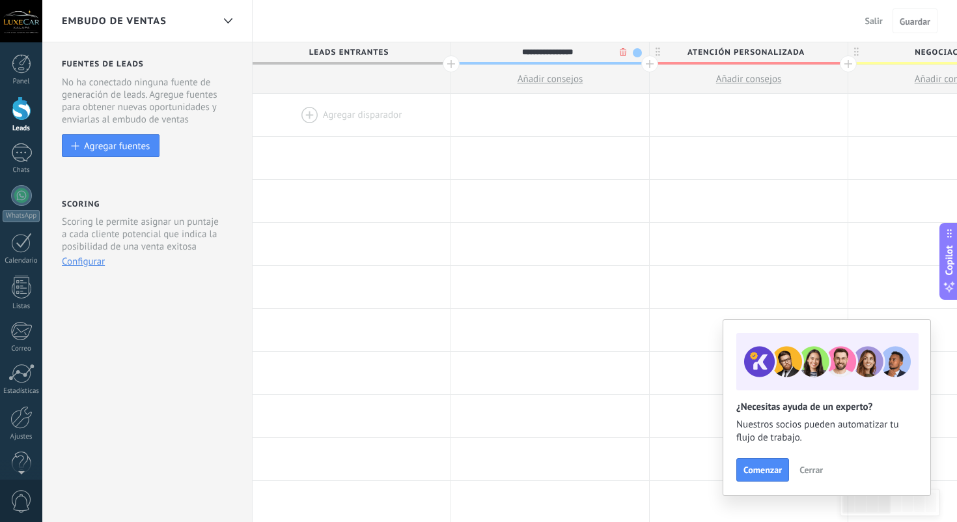
click at [544, 49] on input "**********" at bounding box center [547, 52] width 173 height 20
type input "*"
drag, startPoint x: 573, startPoint y: 63, endPoint x: 708, endPoint y: 63, distance: 135.4
click at [609, 94] on div at bounding box center [550, 115] width 198 height 42
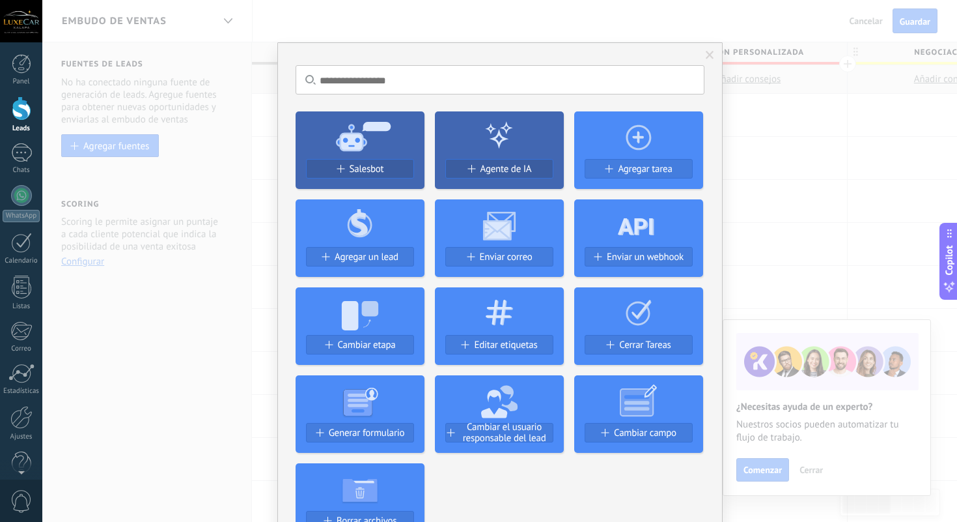
click at [706, 53] on span at bounding box center [710, 55] width 8 height 9
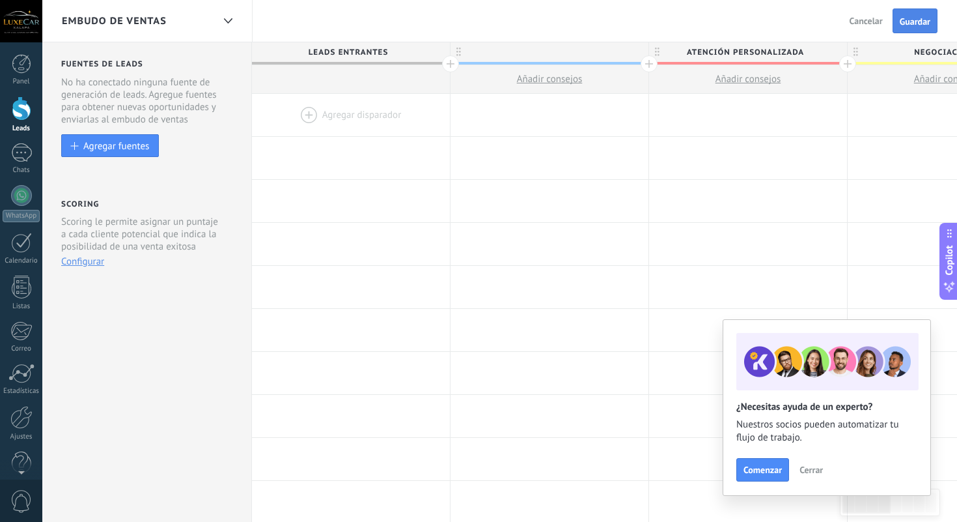
click at [910, 20] on span "Guardar" at bounding box center [915, 21] width 31 height 9
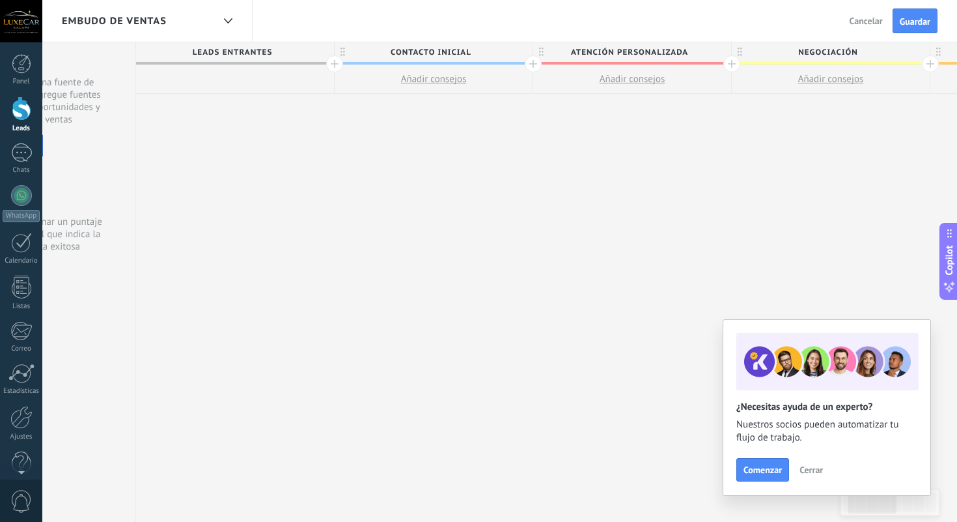
scroll to position [0, 116]
click at [478, 53] on span "Contacto inicial" at bounding box center [430, 52] width 191 height 20
click at [478, 51] on input "**********" at bounding box center [431, 52] width 173 height 20
click at [615, 55] on span "ATENCIÓN PERSONALIZADA" at bounding box center [629, 52] width 191 height 20
click at [475, 55] on span "Contacto inicial" at bounding box center [430, 52] width 191 height 20
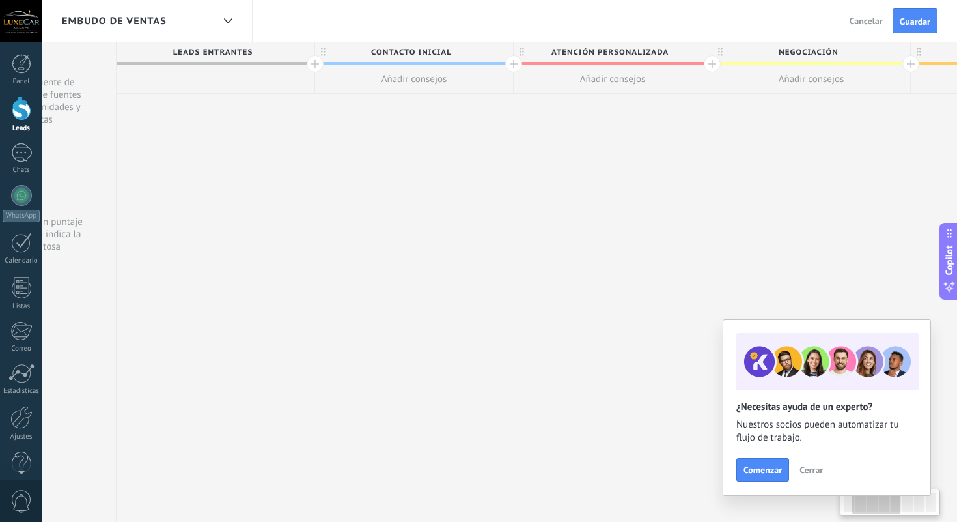
scroll to position [0, 247]
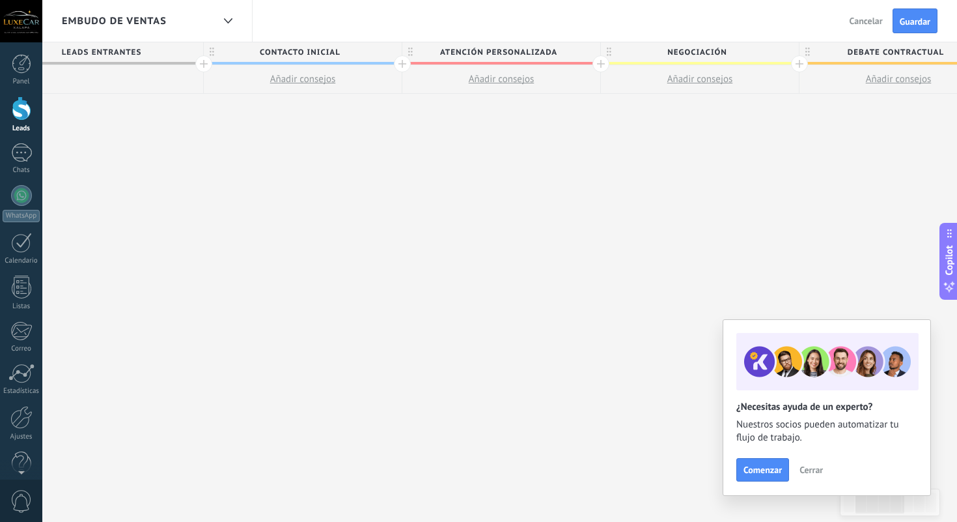
click at [357, 52] on span "Contacto inicial" at bounding box center [299, 52] width 191 height 20
click at [357, 52] on input "**********" at bounding box center [300, 52] width 173 height 20
type input "**********"
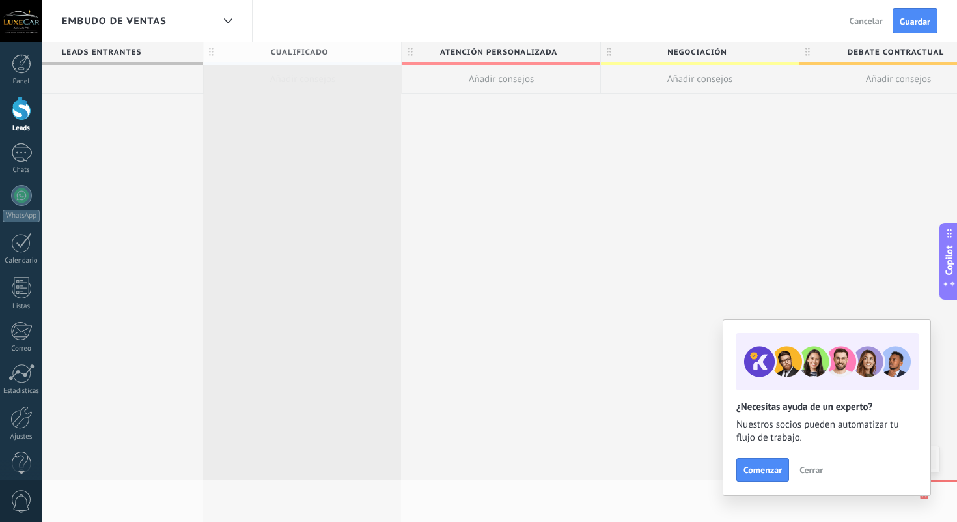
scroll to position [0, 248]
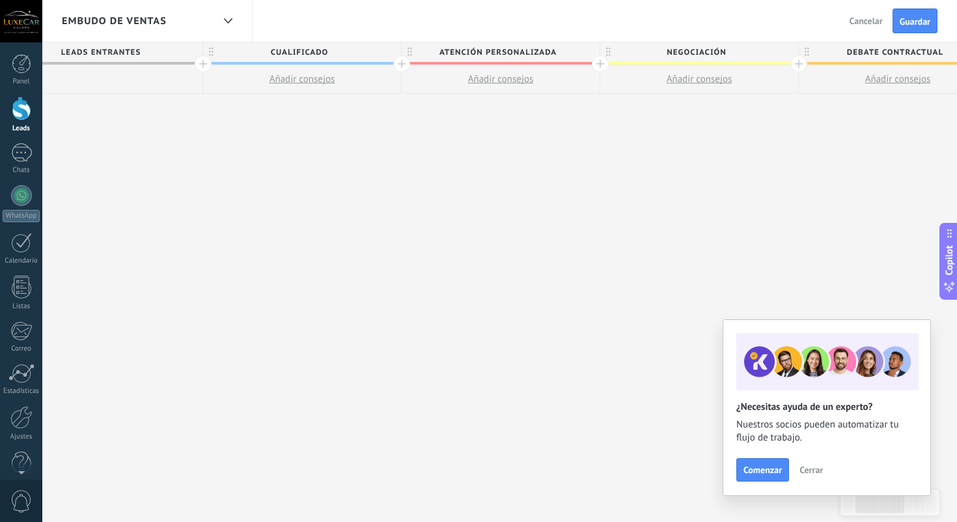
click at [357, 52] on span "CUALIFICADO" at bounding box center [298, 52] width 191 height 20
click at [389, 51] on span at bounding box center [389, 52] width 9 height 9
click at [398, 111] on span at bounding box center [401, 110] width 12 height 12
click at [387, 47] on div "**********" at bounding box center [298, 52] width 191 height 20
click at [387, 52] on span at bounding box center [389, 52] width 9 height 9
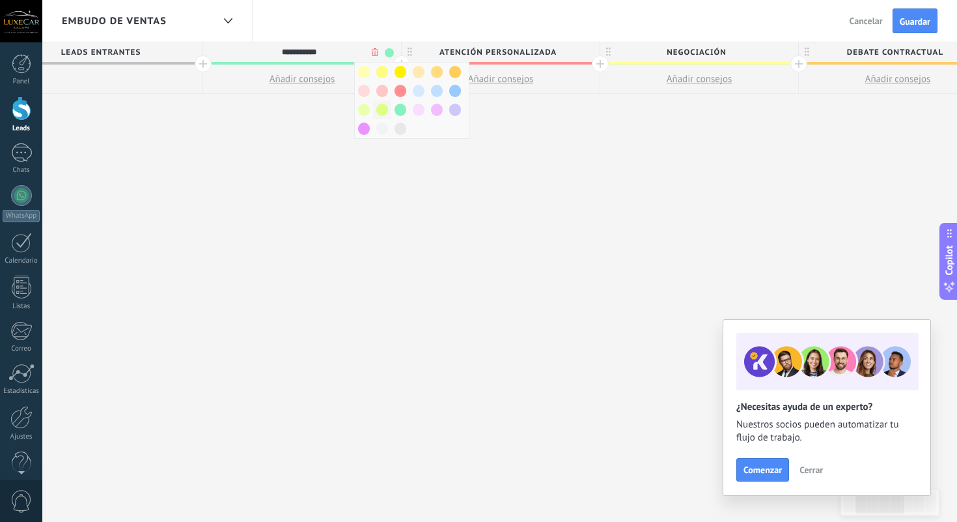
click at [385, 108] on span at bounding box center [382, 110] width 12 height 12
click at [390, 49] on span at bounding box center [389, 52] width 9 height 9
click at [401, 111] on span at bounding box center [401, 110] width 12 height 12
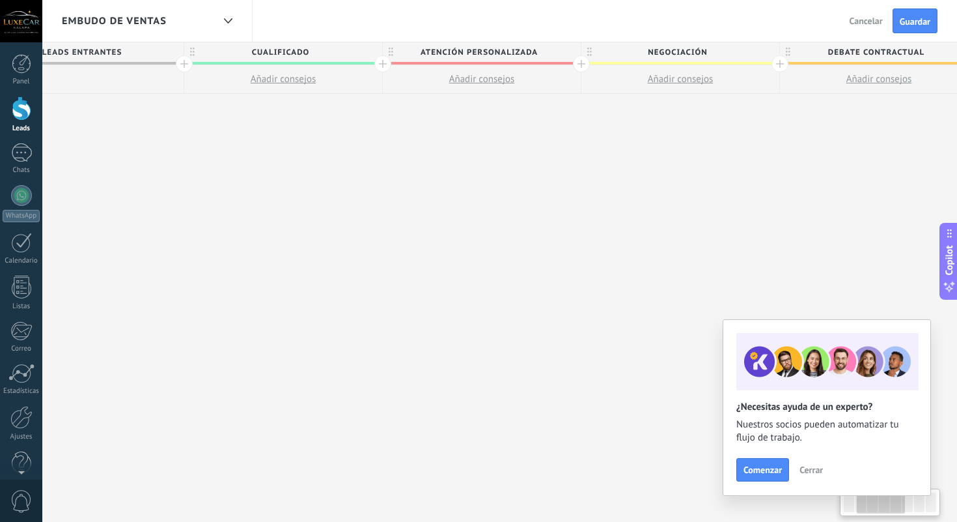
scroll to position [0, 275]
click at [736, 55] on span "Negociación" at bounding box center [669, 52] width 191 height 20
click at [748, 52] on body ".abecls-1,.abecls-2{fill-rule:evenodd}.abecls-2{fill:#fff} .abhcls-1{fill:none}…" at bounding box center [478, 261] width 957 height 522
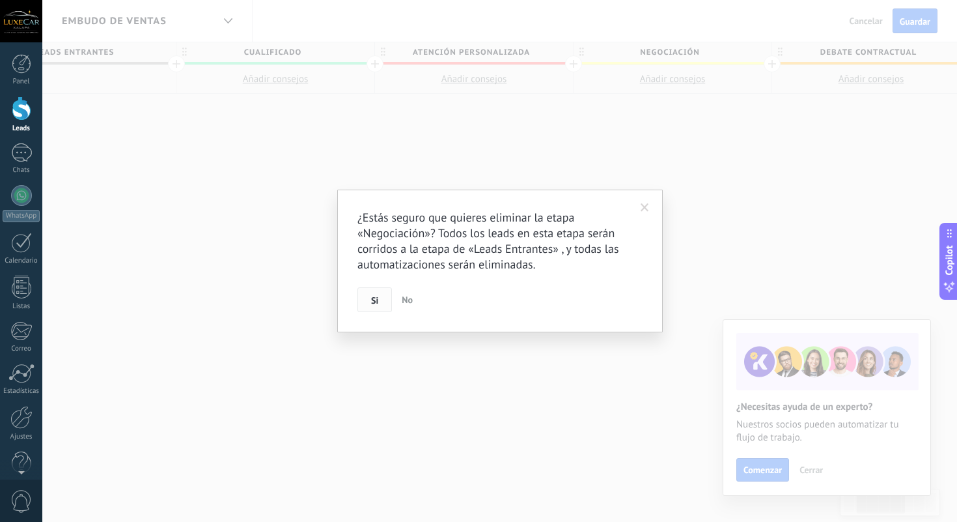
click at [374, 298] on span "Si" at bounding box center [374, 300] width 7 height 9
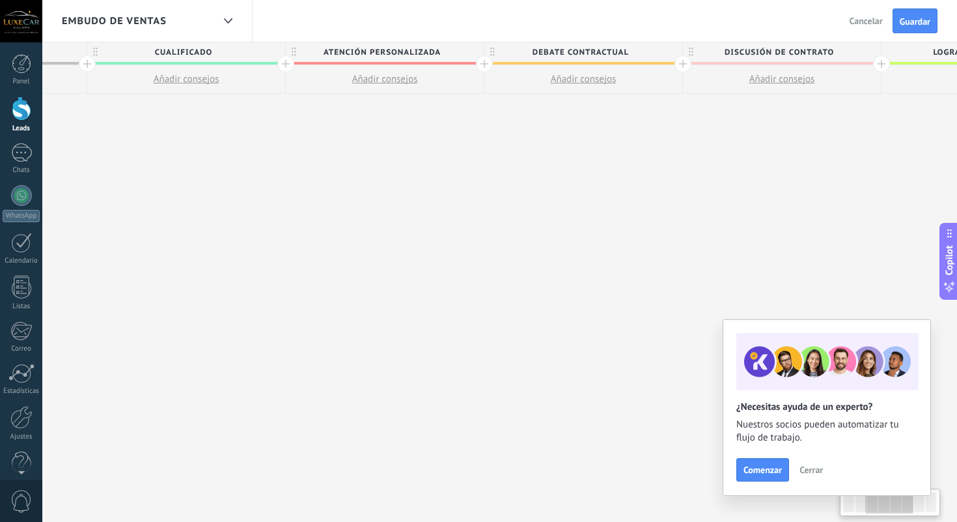
scroll to position [0, 386]
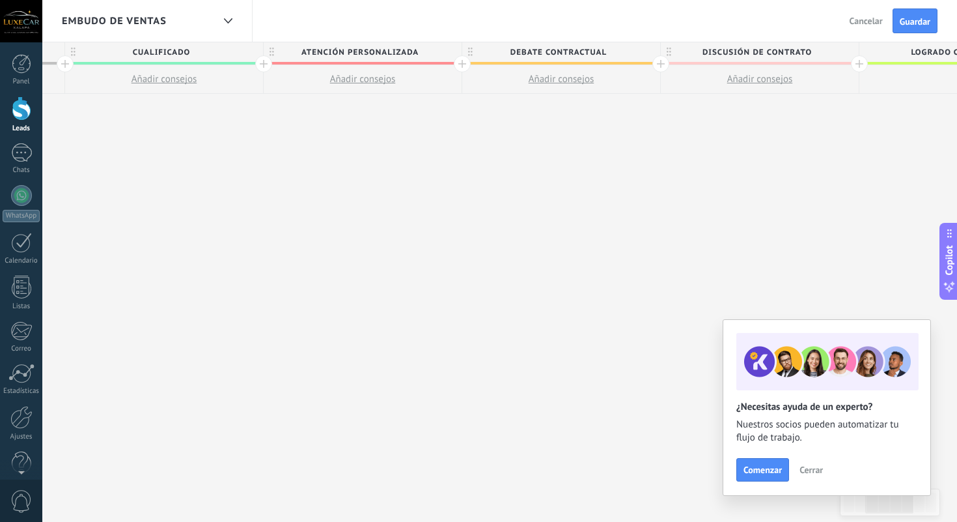
click at [628, 50] on span "Debate contractual" at bounding box center [557, 52] width 191 height 20
click at [635, 51] on body ".abecls-1,.abecls-2{fill-rule:evenodd}.abecls-2{fill:#fff} .abhcls-1{fill:none}…" at bounding box center [478, 261] width 957 height 522
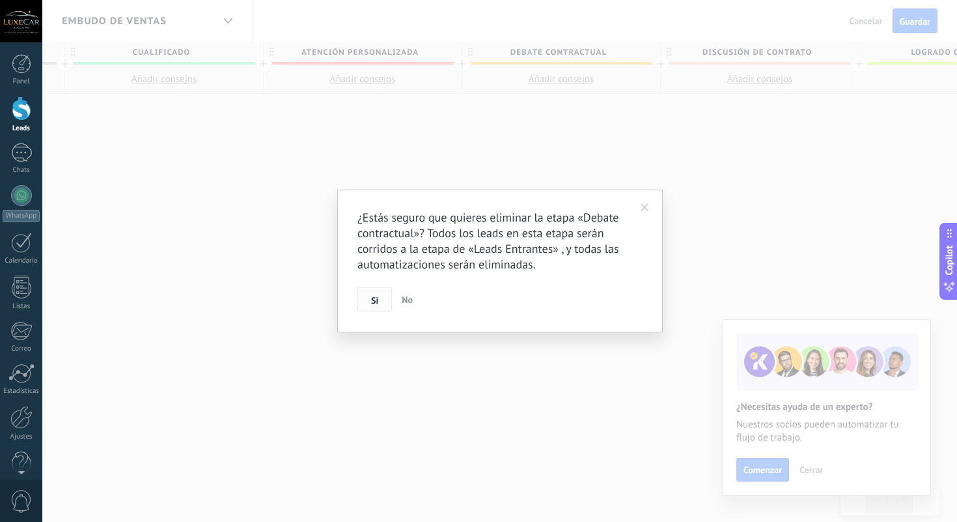
click at [380, 300] on button "Si" at bounding box center [374, 299] width 35 height 25
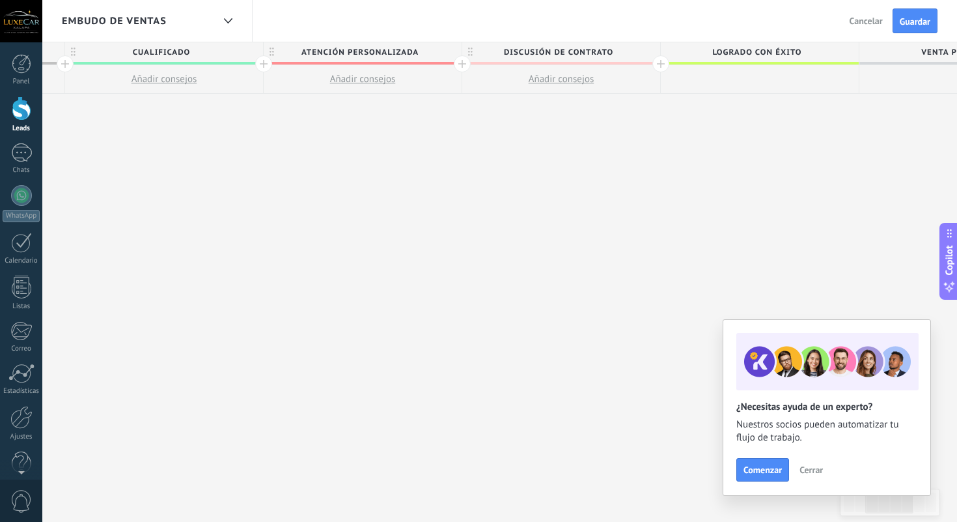
click at [603, 48] on span "Discusión de contrato" at bounding box center [557, 52] width 191 height 20
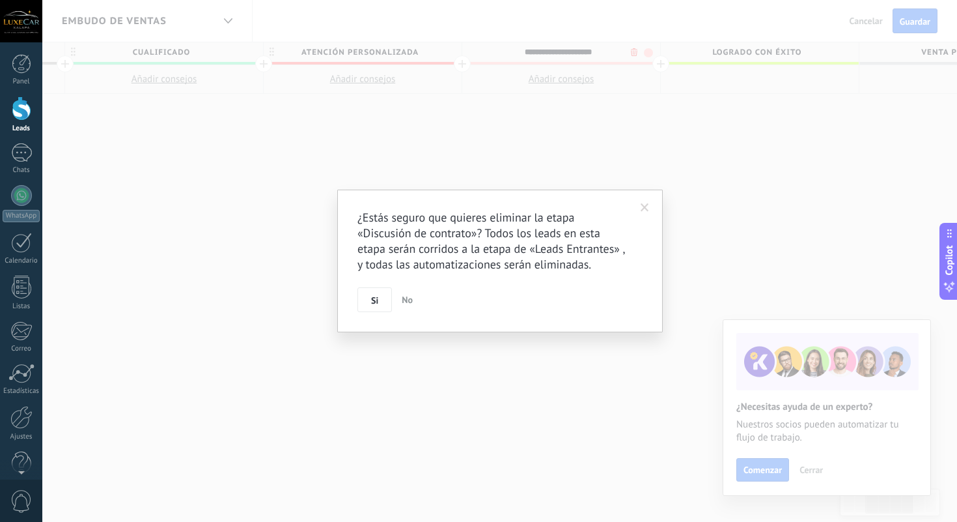
click at [630, 52] on body ".abecls-1,.abecls-2{fill-rule:evenodd}.abecls-2{fill:#fff} .abhcls-1{fill:none}…" at bounding box center [478, 261] width 957 height 522
click at [386, 296] on button "Si" at bounding box center [374, 299] width 35 height 25
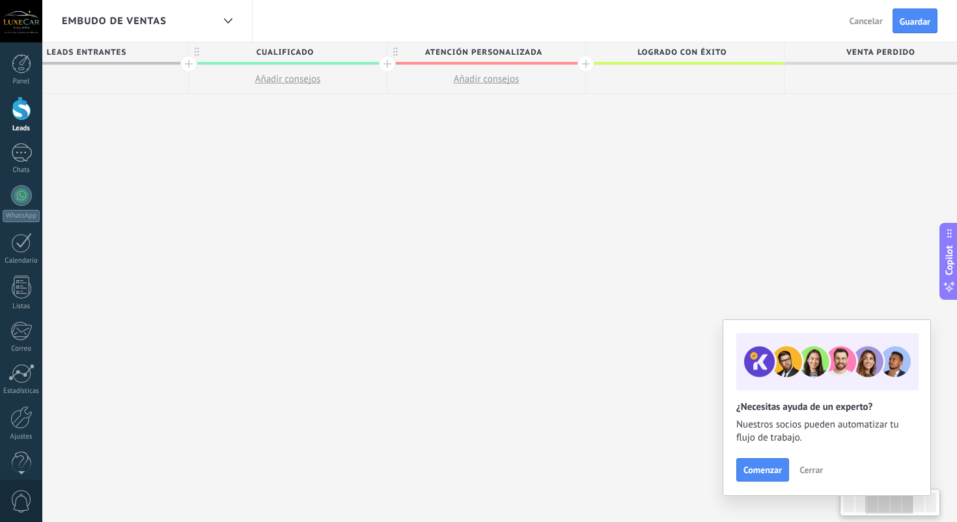
scroll to position [0, 288]
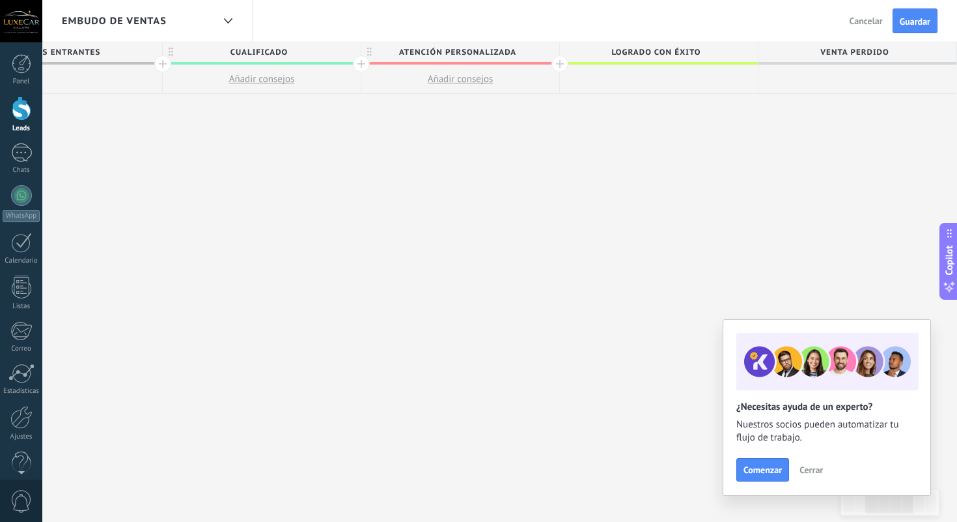
click at [692, 47] on span "Logrado con éxito" at bounding box center [655, 52] width 191 height 20
click at [692, 47] on input "**********" at bounding box center [656, 52] width 173 height 20
type input "********"
click at [843, 52] on span "Venta Perdido" at bounding box center [854, 52] width 191 height 20
click at [843, 52] on input "**********" at bounding box center [854, 52] width 173 height 20
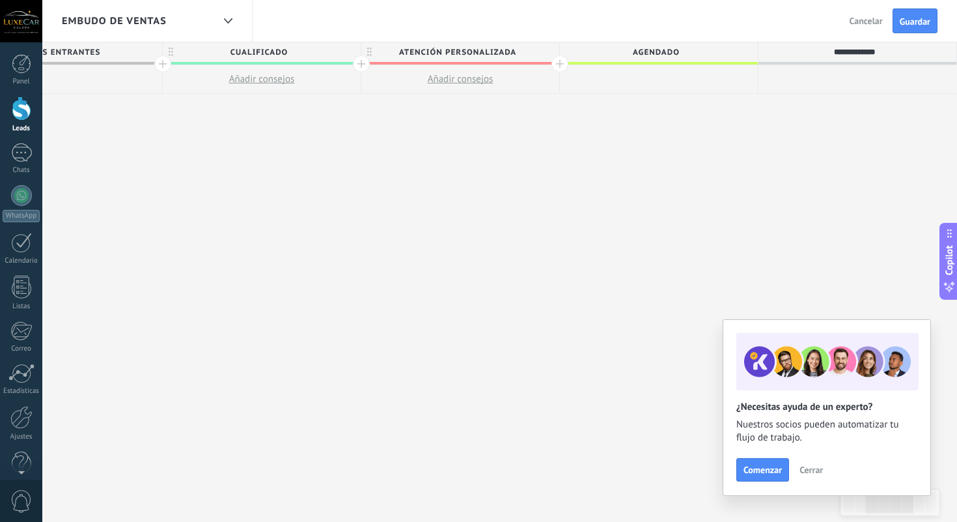
click at [843, 52] on input "**********" at bounding box center [854, 52] width 173 height 20
click at [847, 61] on input "**********" at bounding box center [854, 52] width 173 height 20
click at [892, 50] on input "**********" at bounding box center [854, 52] width 173 height 20
click at [697, 57] on span "AGENDADO" at bounding box center [655, 52] width 191 height 20
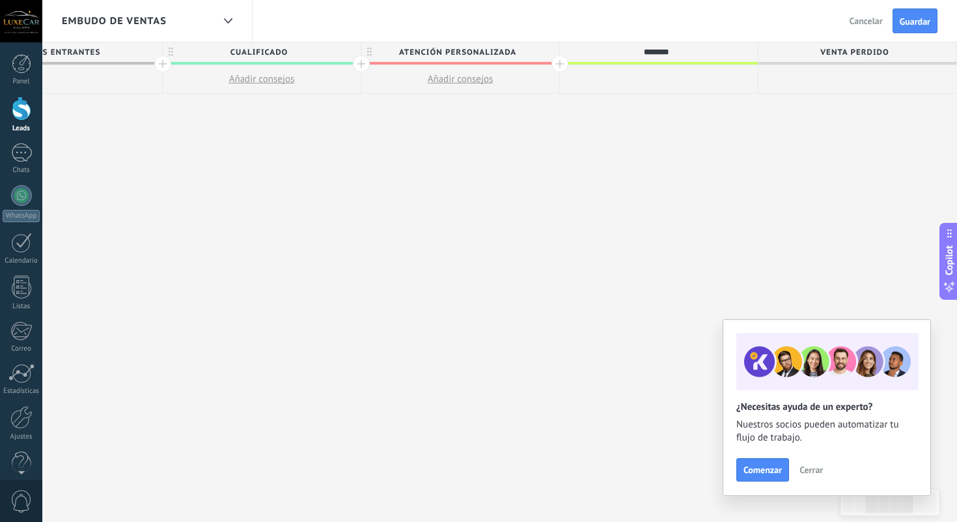
click at [721, 51] on input "********" at bounding box center [656, 52] width 173 height 20
click at [559, 61] on div at bounding box center [560, 63] width 17 height 17
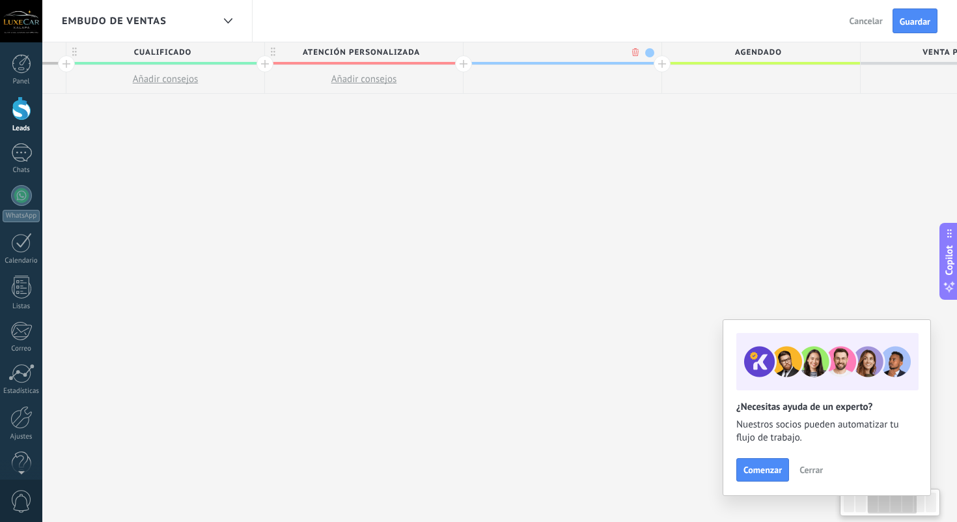
scroll to position [0, 384]
click at [707, 51] on span "AGENDADO" at bounding box center [758, 52] width 191 height 20
click at [707, 51] on input "********" at bounding box center [759, 52] width 173 height 20
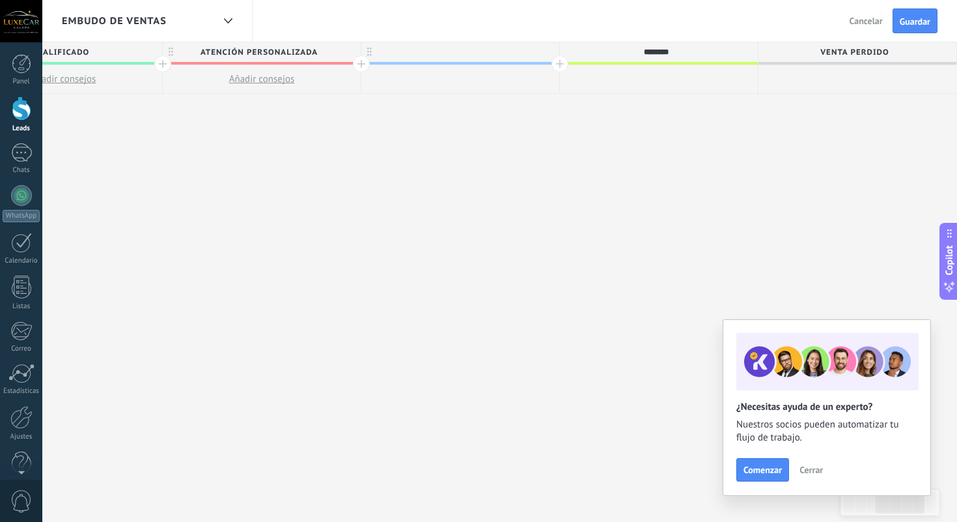
click at [714, 55] on input "********" at bounding box center [656, 52] width 173 height 20
click at [693, 51] on input "********" at bounding box center [656, 52] width 173 height 20
click at [671, 54] on input "*******" at bounding box center [656, 52] width 173 height 20
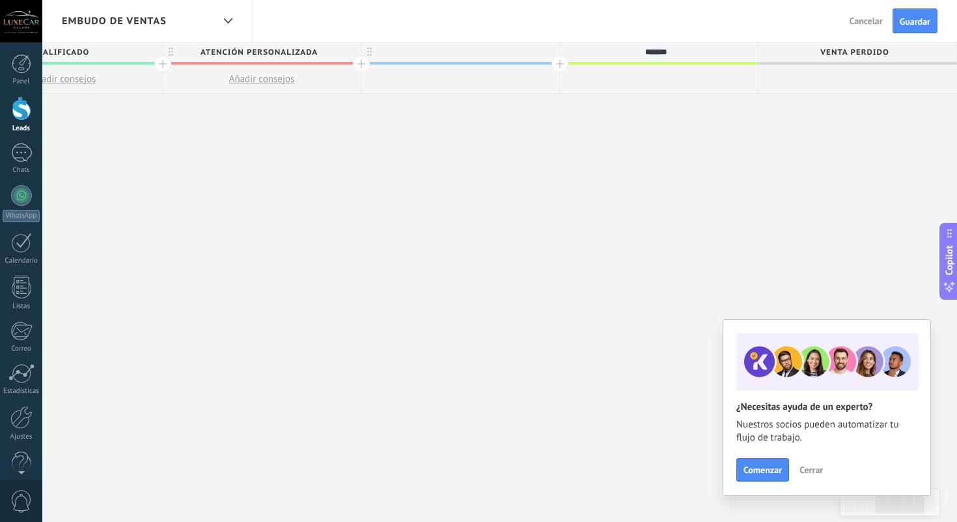
click at [671, 54] on input "*******" at bounding box center [656, 52] width 173 height 20
type input "*******"
click at [529, 54] on div at bounding box center [460, 52] width 198 height 20
click at [548, 51] on span at bounding box center [547, 52] width 9 height 9
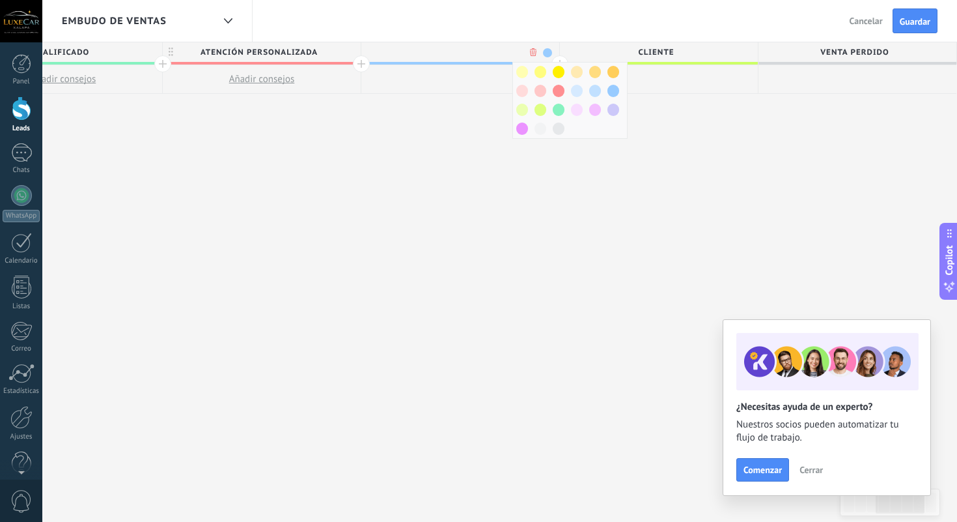
click at [548, 51] on span at bounding box center [547, 52] width 9 height 9
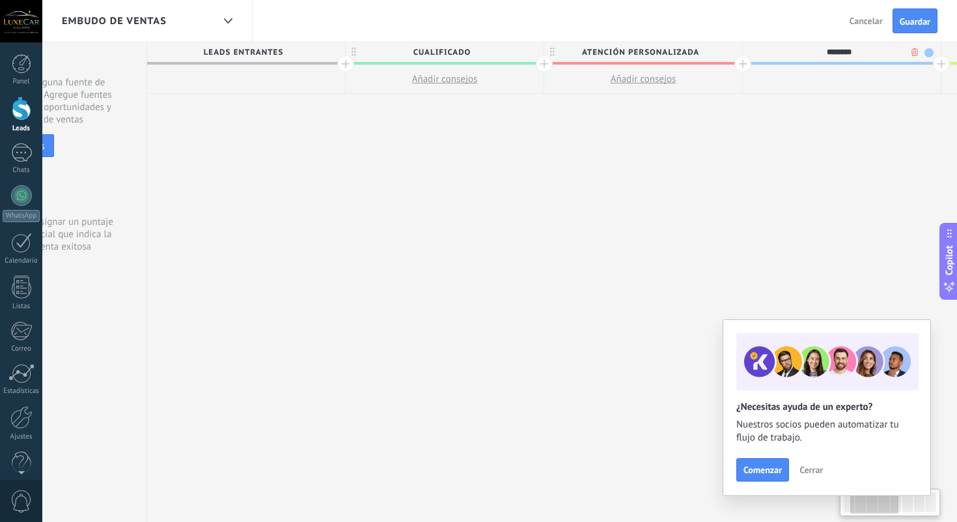
scroll to position [0, 107]
type input "********"
click at [344, 63] on div at bounding box center [344, 63] width 17 height 17
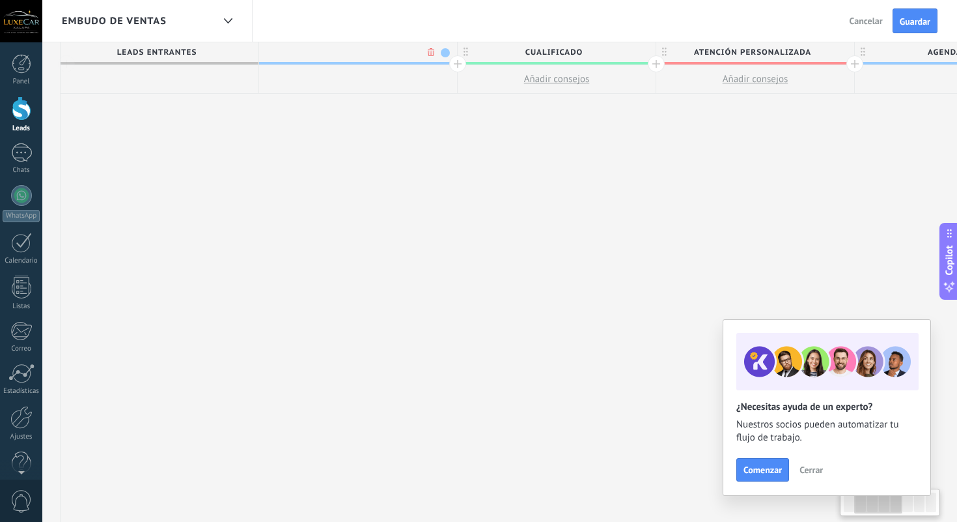
scroll to position [0, 203]
type input "**********"
click at [436, 50] on span at bounding box center [434, 52] width 9 height 9
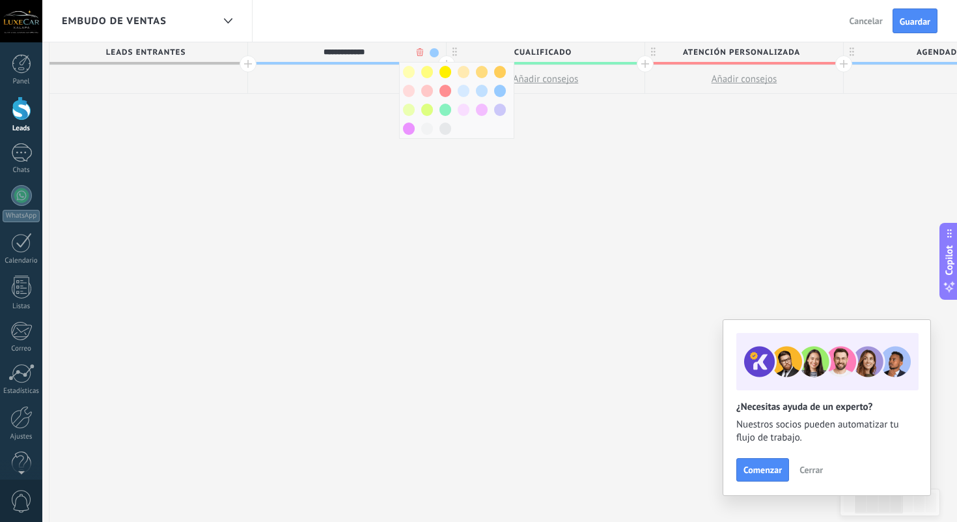
scroll to position [0, 204]
click at [447, 90] on span at bounding box center [445, 91] width 12 height 12
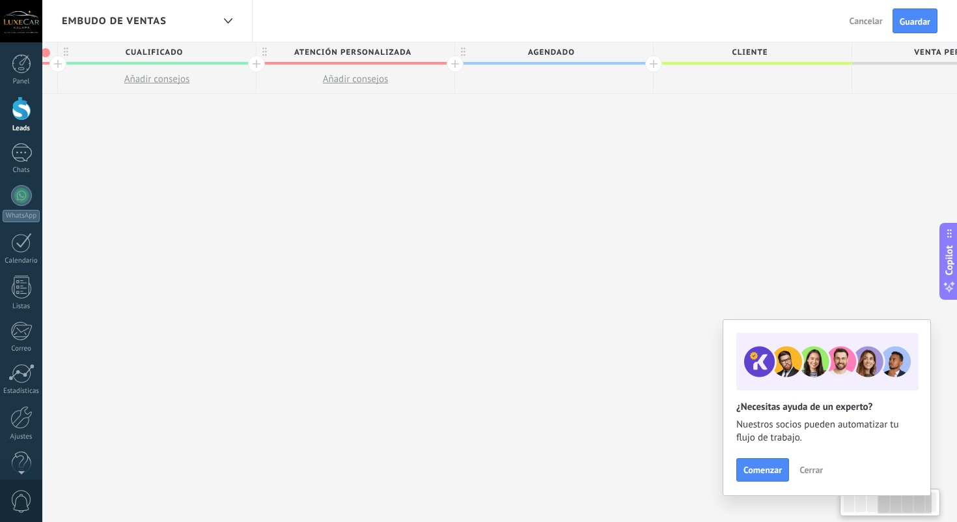
scroll to position [0, 598]
click at [903, 17] on span "Guardar" at bounding box center [915, 21] width 31 height 9
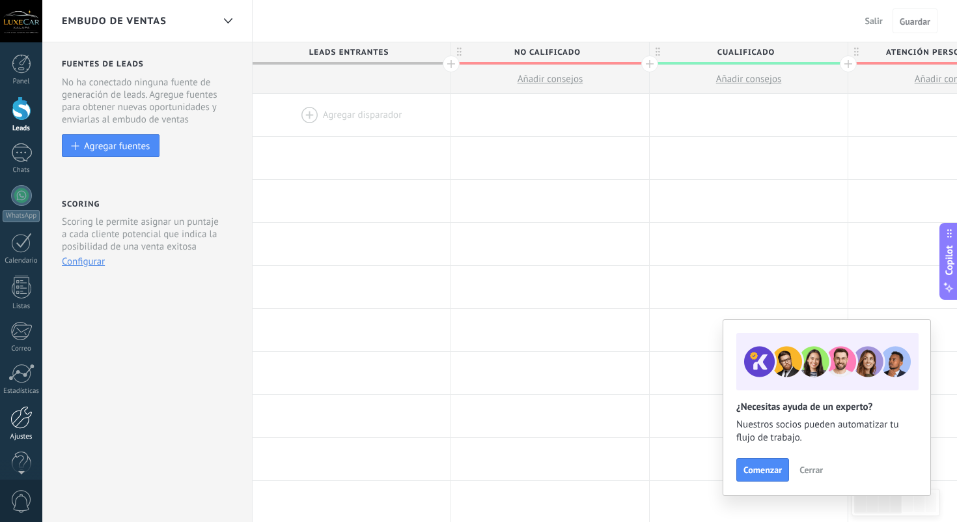
click at [15, 420] on div at bounding box center [21, 417] width 22 height 23
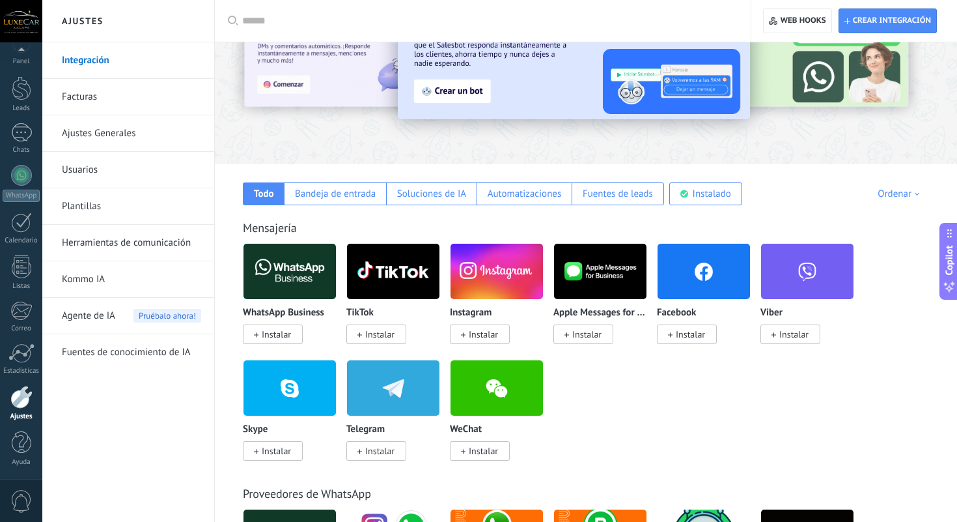
scroll to position [122, 0]
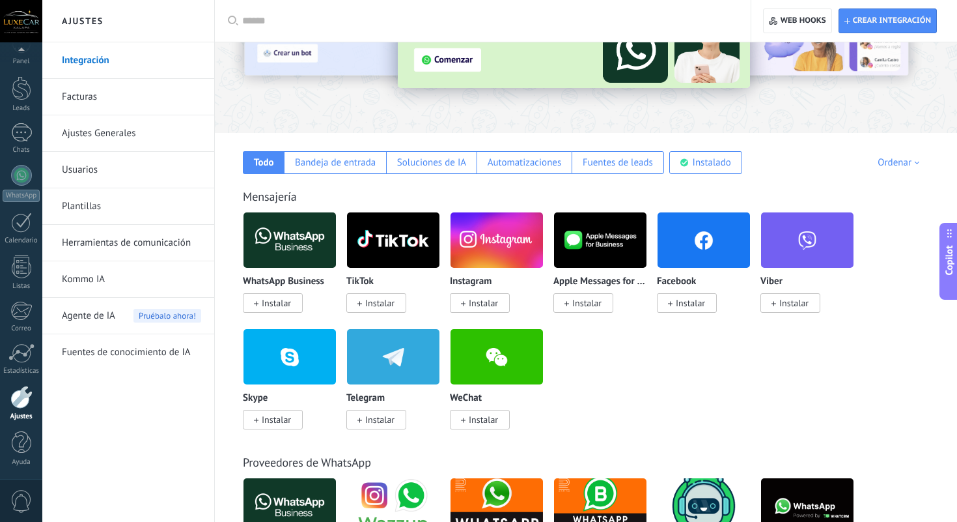
click at [391, 417] on span "Instalar" at bounding box center [379, 419] width 29 height 12
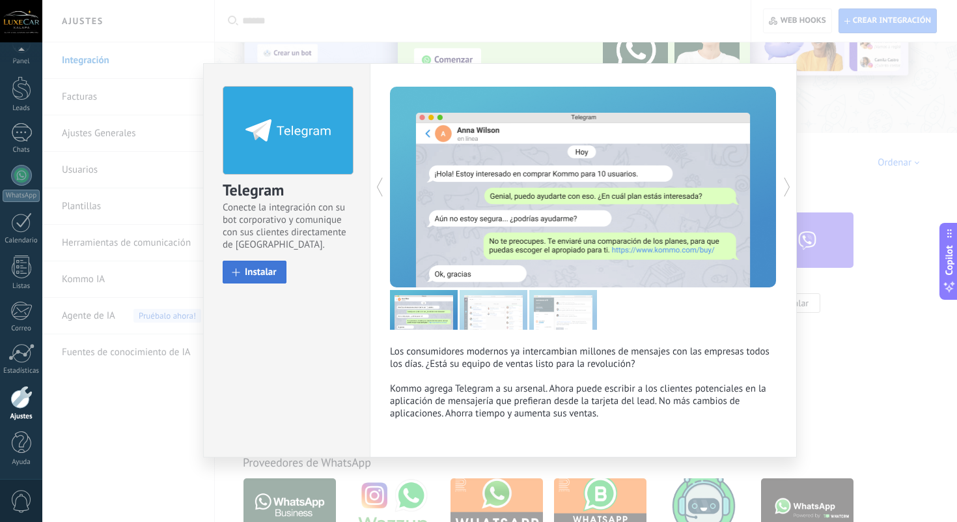
click at [283, 275] on button "Instalar" at bounding box center [255, 271] width 64 height 23
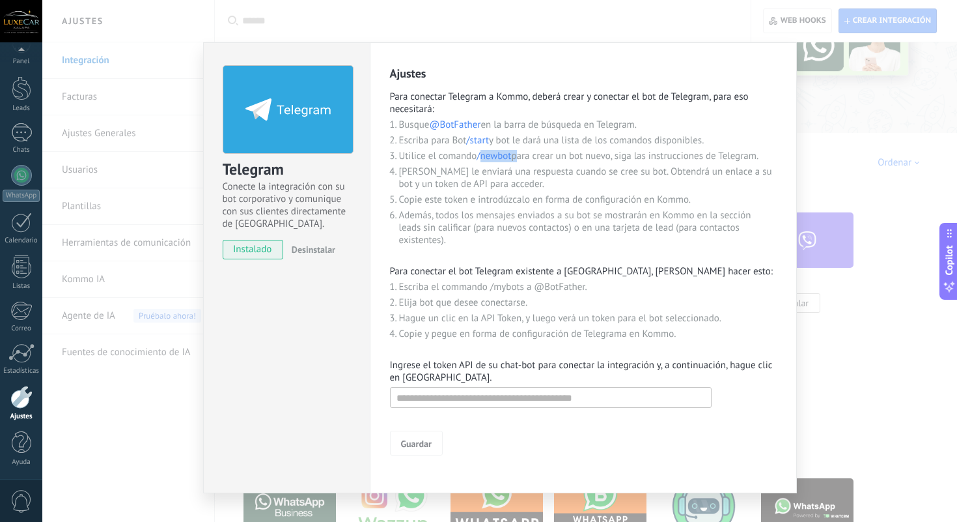
drag, startPoint x: 514, startPoint y: 156, endPoint x: 480, endPoint y: 154, distance: 34.0
click at [480, 154] on li "Utilice el comando /newbot para crear un bot nuevo, siga las instrucciones de T…" at bounding box center [588, 156] width 378 height 12
copy li "newbot"
click at [514, 157] on li "Utilice el comando /newbot para crear un bot nuevo, siga las instrucciones de T…" at bounding box center [588, 156] width 378 height 12
drag, startPoint x: 512, startPoint y: 157, endPoint x: 477, endPoint y: 152, distance: 34.8
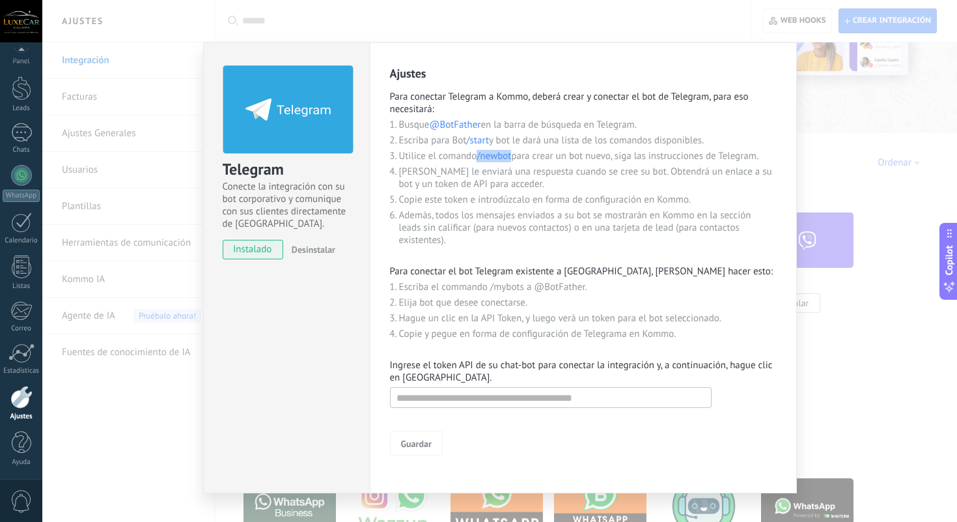
click at [477, 152] on li "Utilice el comando /newbot para crear un bot nuevo, siga las instrucciones de T…" at bounding box center [588, 156] width 378 height 12
copy span "/newbot"
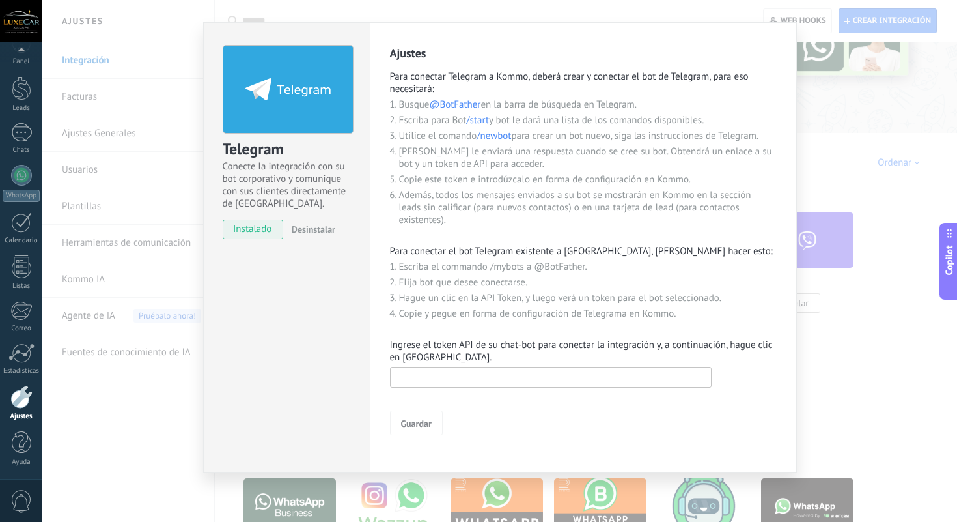
click at [521, 378] on input "text" at bounding box center [551, 377] width 322 height 21
paste input "**********"
type input "**********"
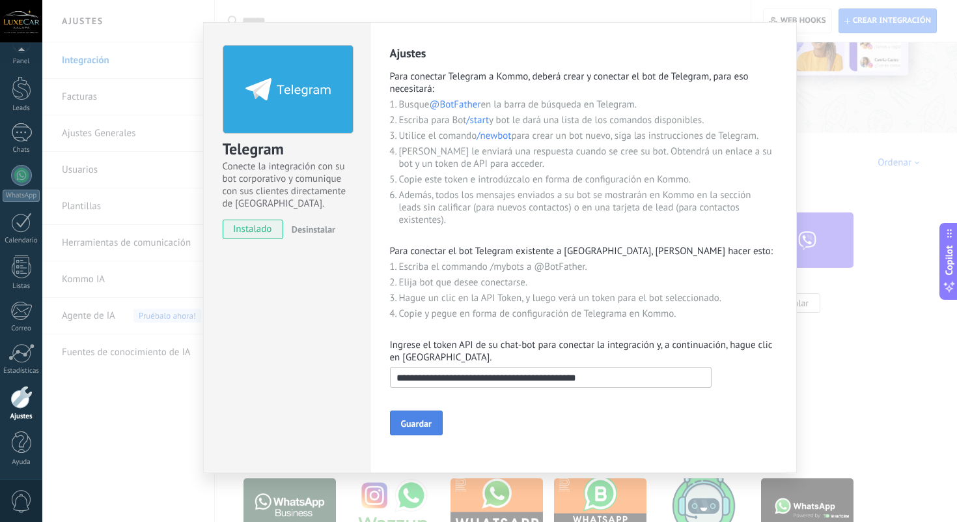
click at [425, 424] on span "Guardar" at bounding box center [416, 423] width 31 height 9
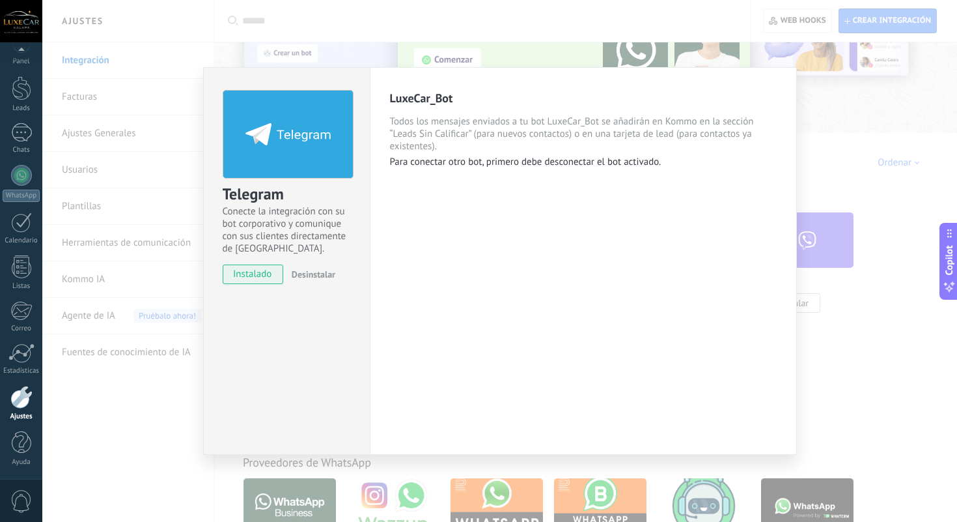
scroll to position [0, 0]
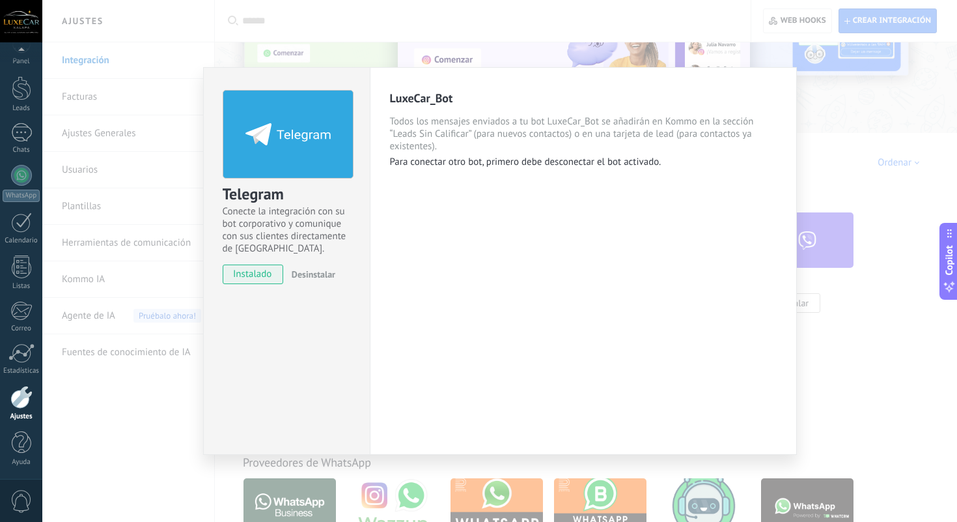
click at [875, 311] on div "Telegram Conecte la integración con su bot corporativo y comunique con sus clie…" at bounding box center [499, 261] width 915 height 522
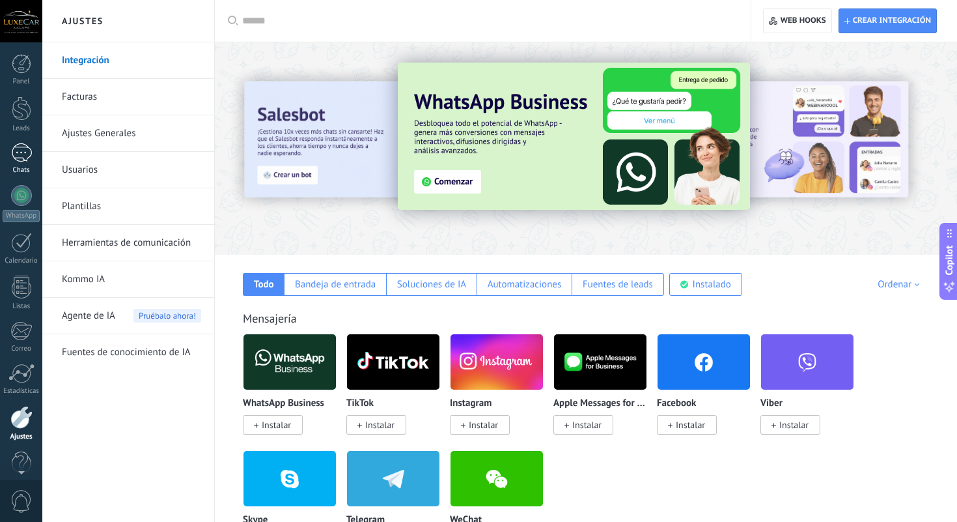
click at [22, 161] on div at bounding box center [21, 152] width 21 height 19
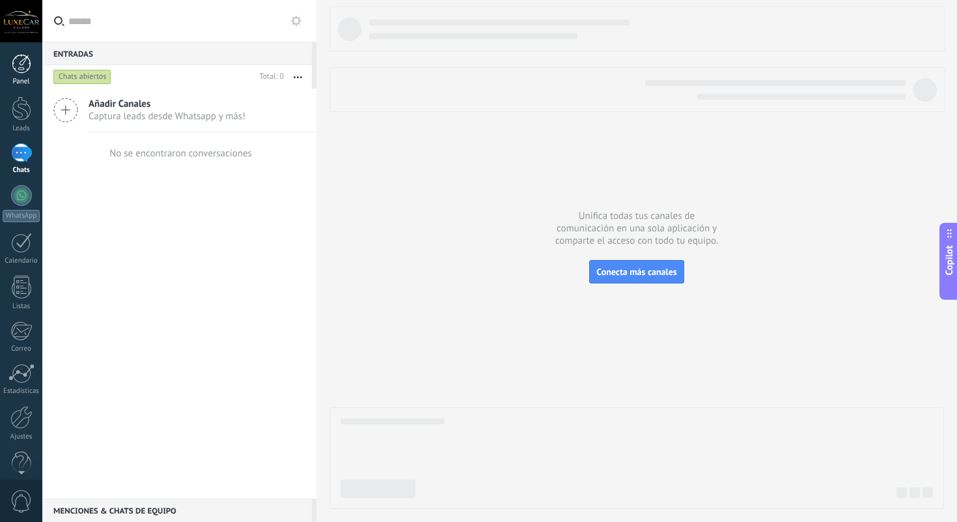
click at [23, 75] on link "Panel" at bounding box center [21, 70] width 42 height 32
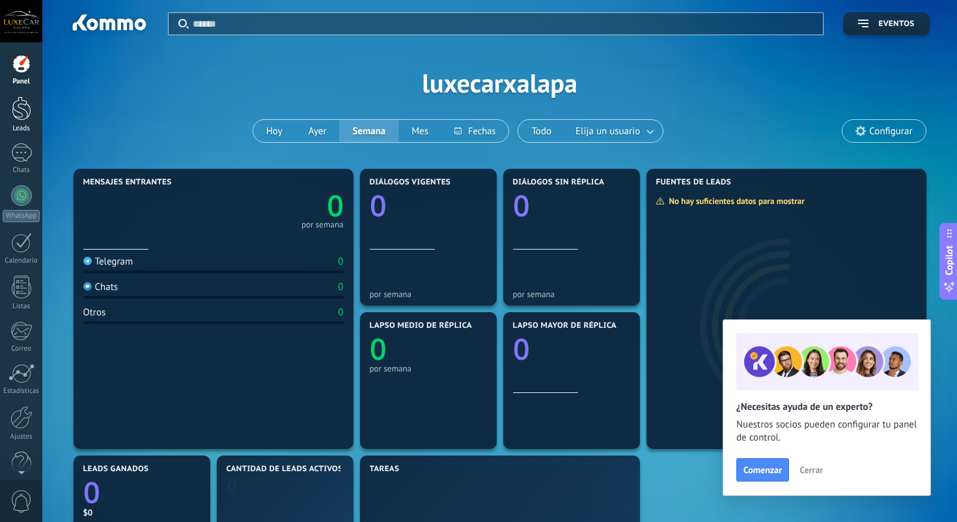
click at [25, 105] on div at bounding box center [22, 108] width 20 height 24
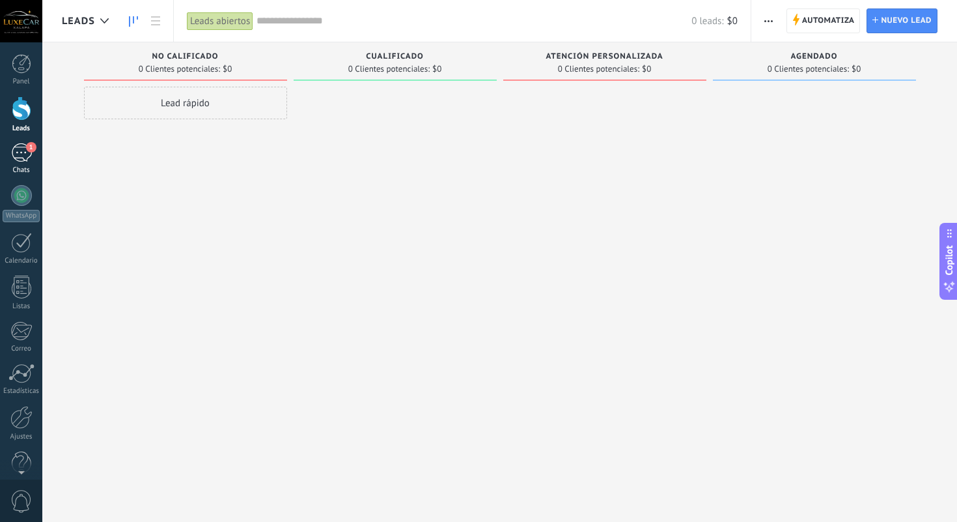
click at [33, 153] on link "1 Chats" at bounding box center [21, 158] width 42 height 31
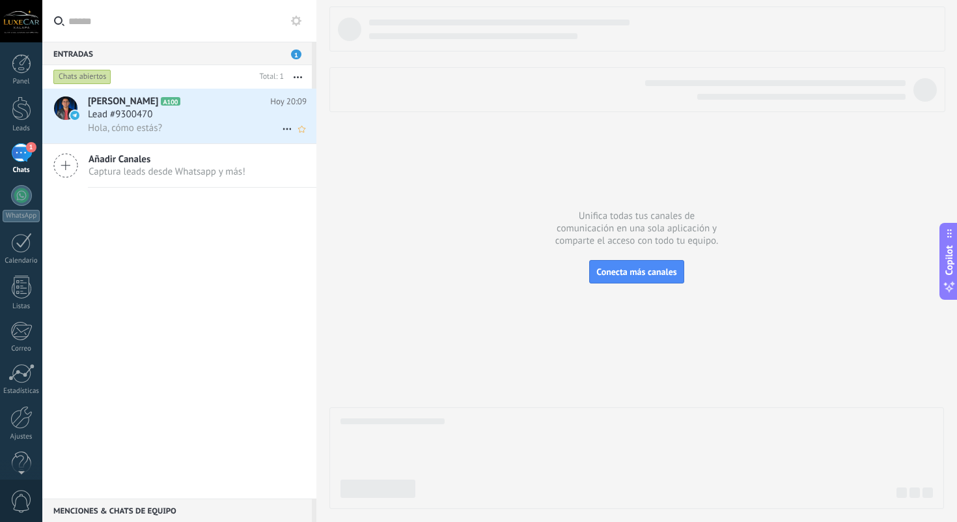
click at [176, 119] on div "Lead #9300470" at bounding box center [197, 114] width 219 height 13
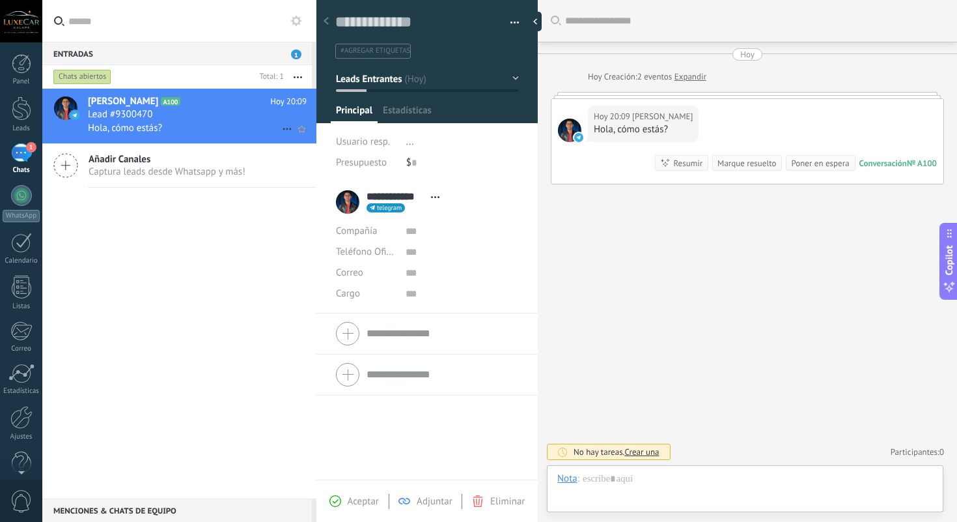
scroll to position [20, 0]
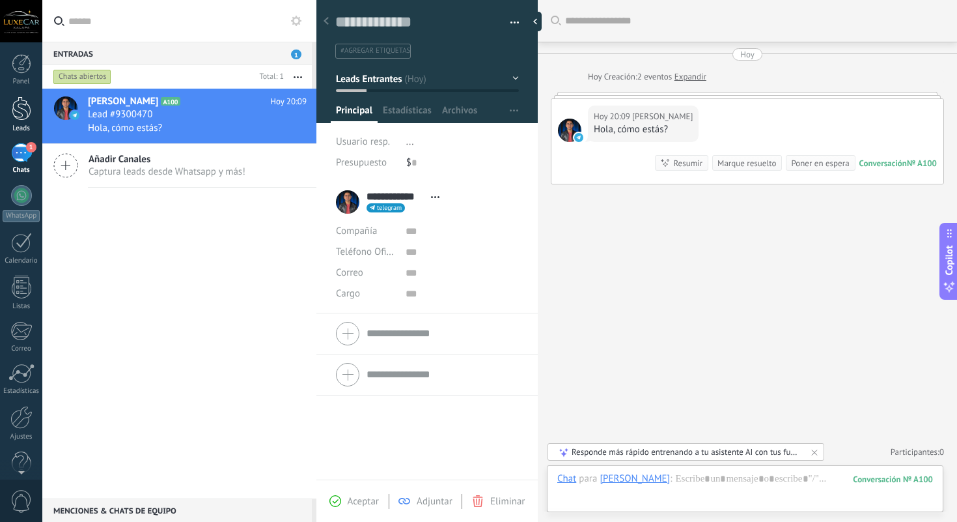
click at [28, 115] on div at bounding box center [22, 108] width 20 height 24
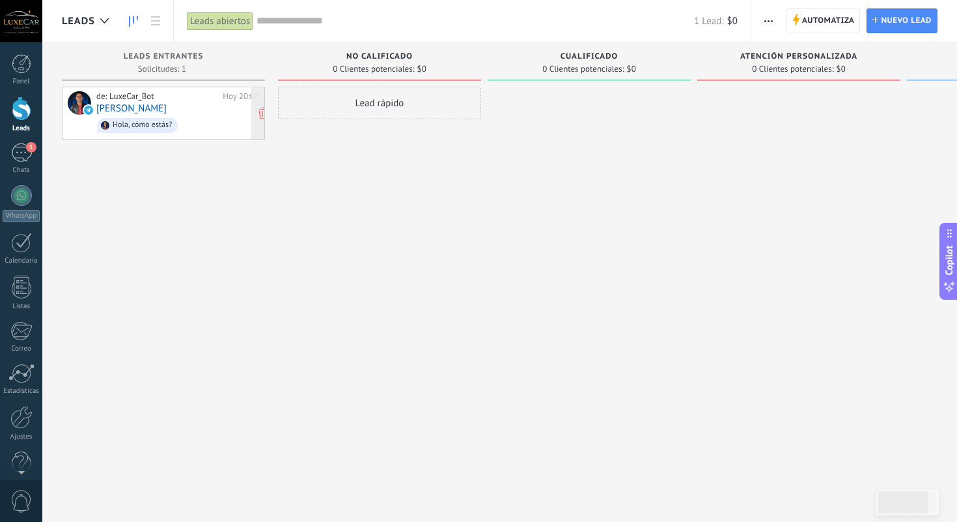
click at [161, 100] on div "de: LuxeCar_Bot" at bounding box center [157, 96] width 122 height 10
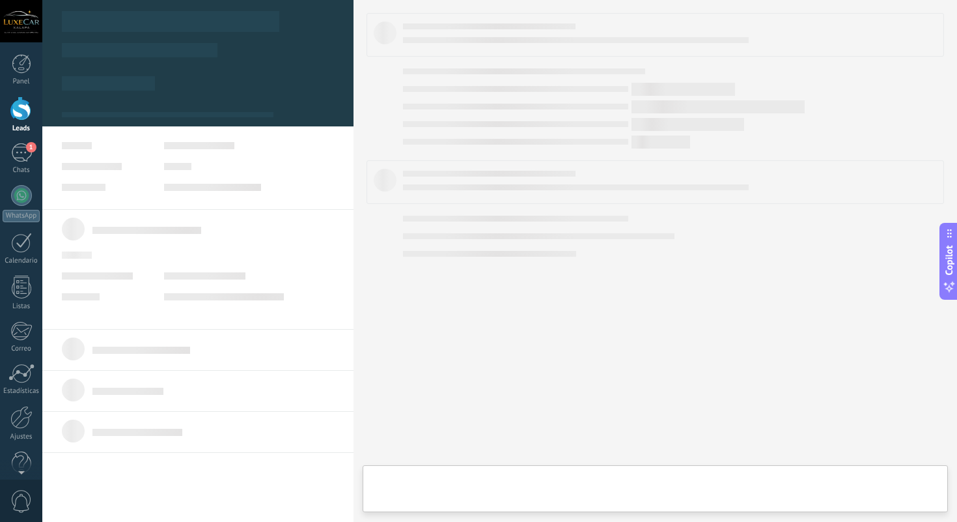
type textarea "**********"
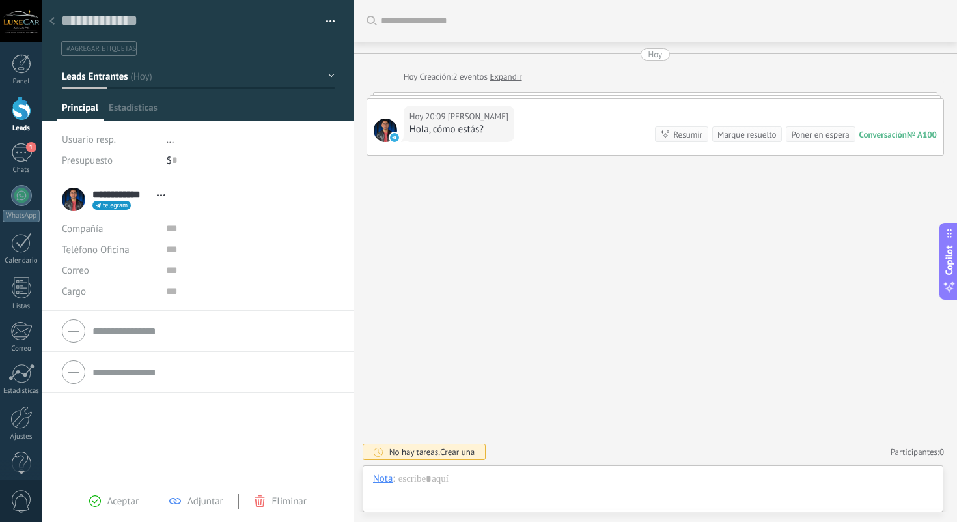
scroll to position [20, 0]
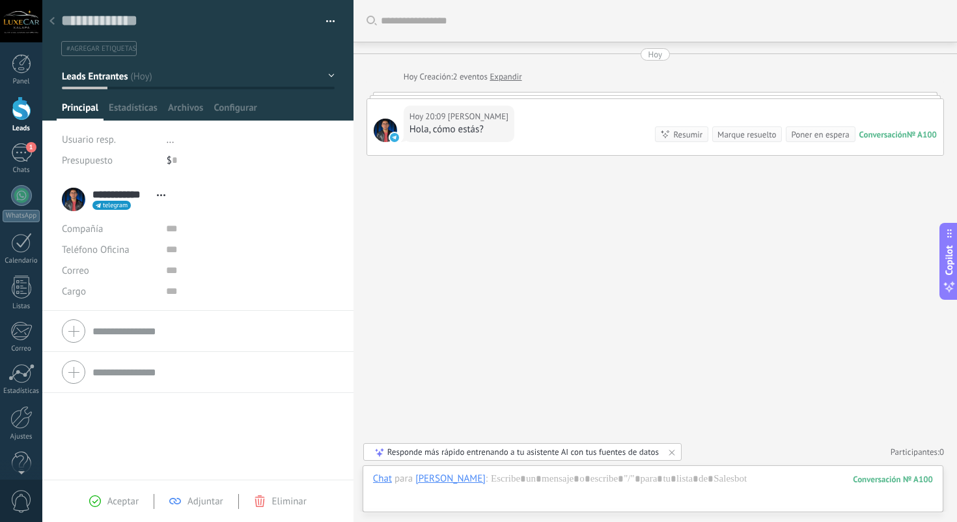
click at [55, 21] on div at bounding box center [52, 21] width 18 height 25
